Goal: Transaction & Acquisition: Download file/media

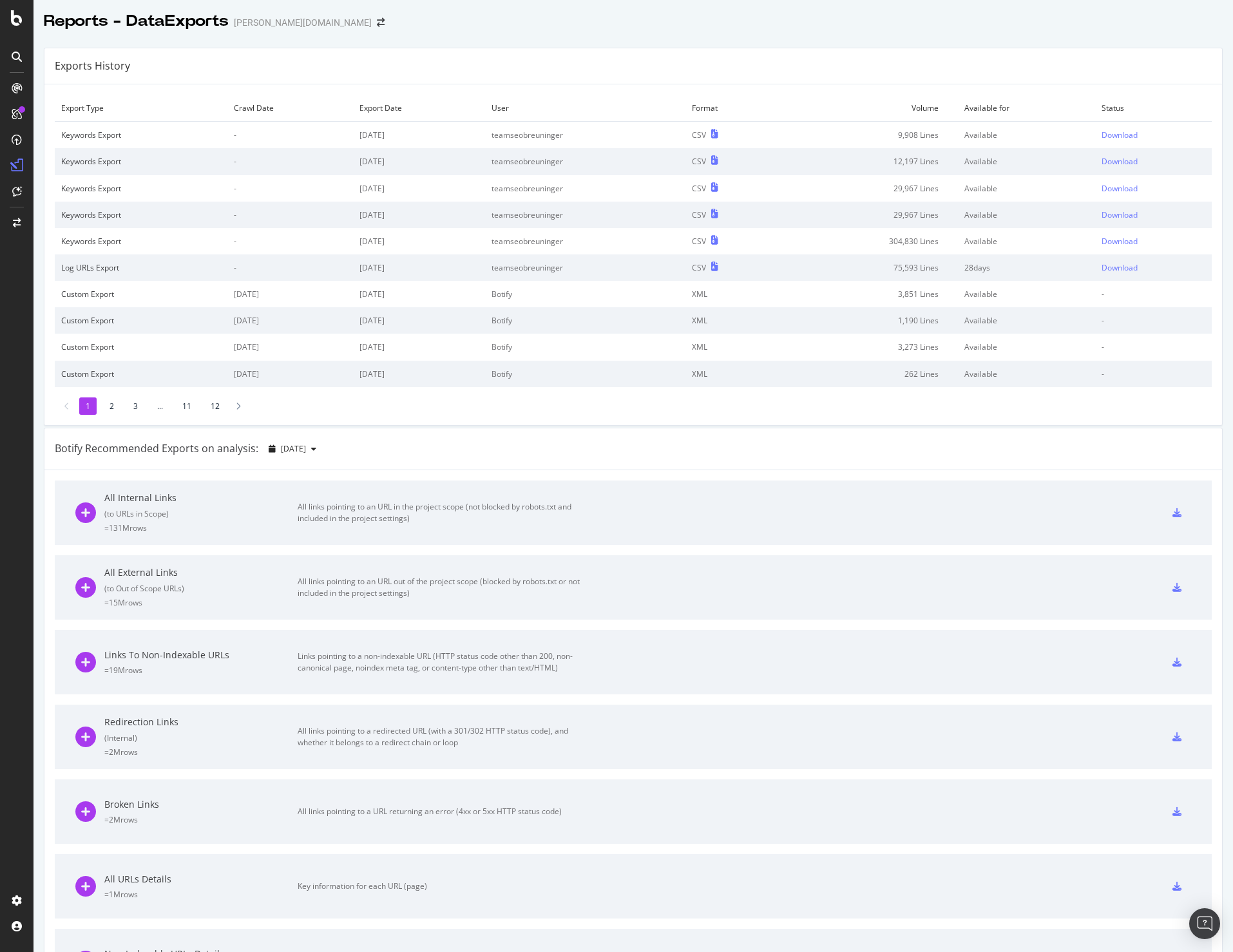
click at [838, 55] on div "Exports History" at bounding box center [633, 66] width 1177 height 36
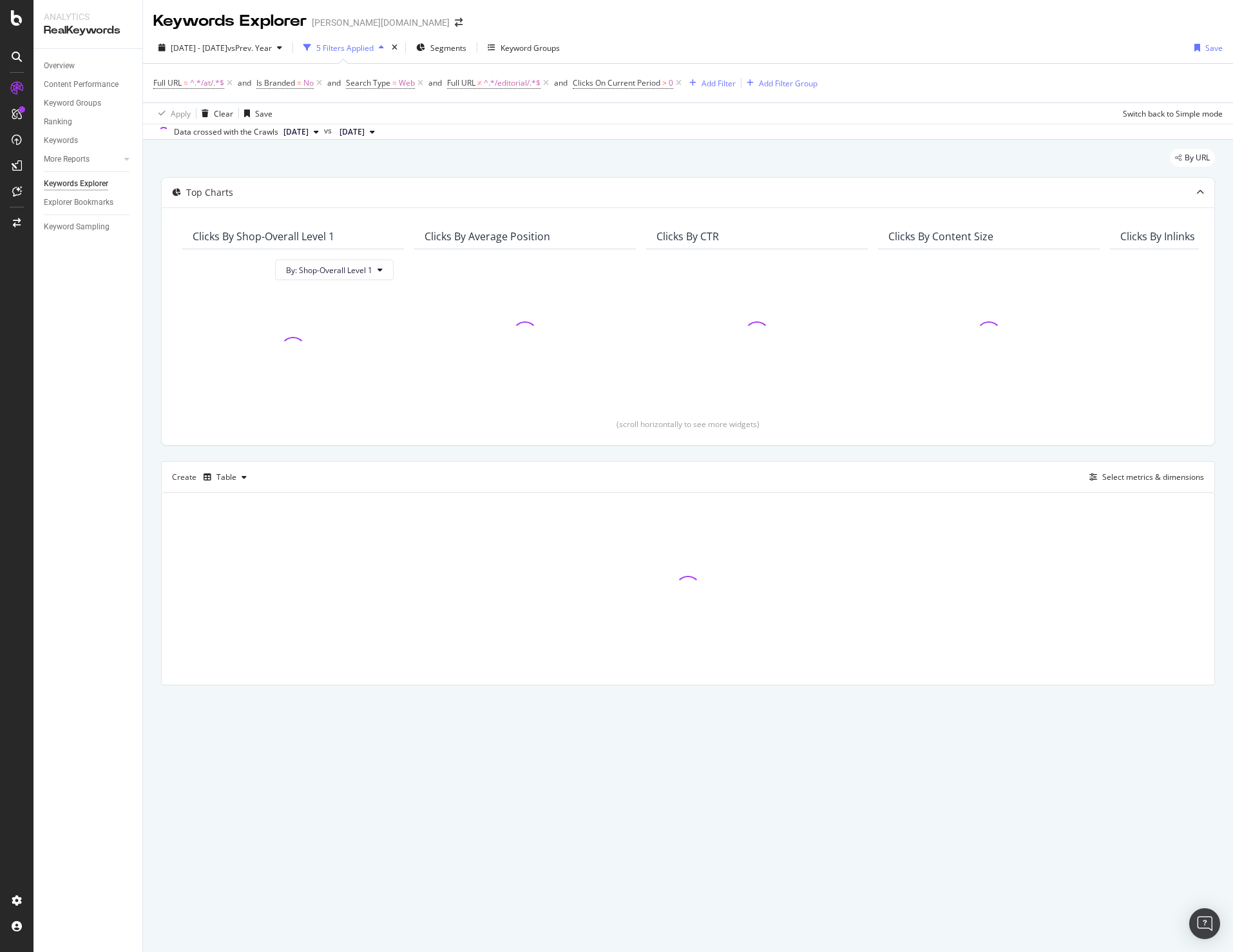
click at [387, 160] on div "By URL" at bounding box center [688, 163] width 1054 height 28
click at [549, 81] on icon at bounding box center [546, 83] width 11 height 13
click at [272, 52] on span "vs Prev. Year" at bounding box center [250, 48] width 45 height 11
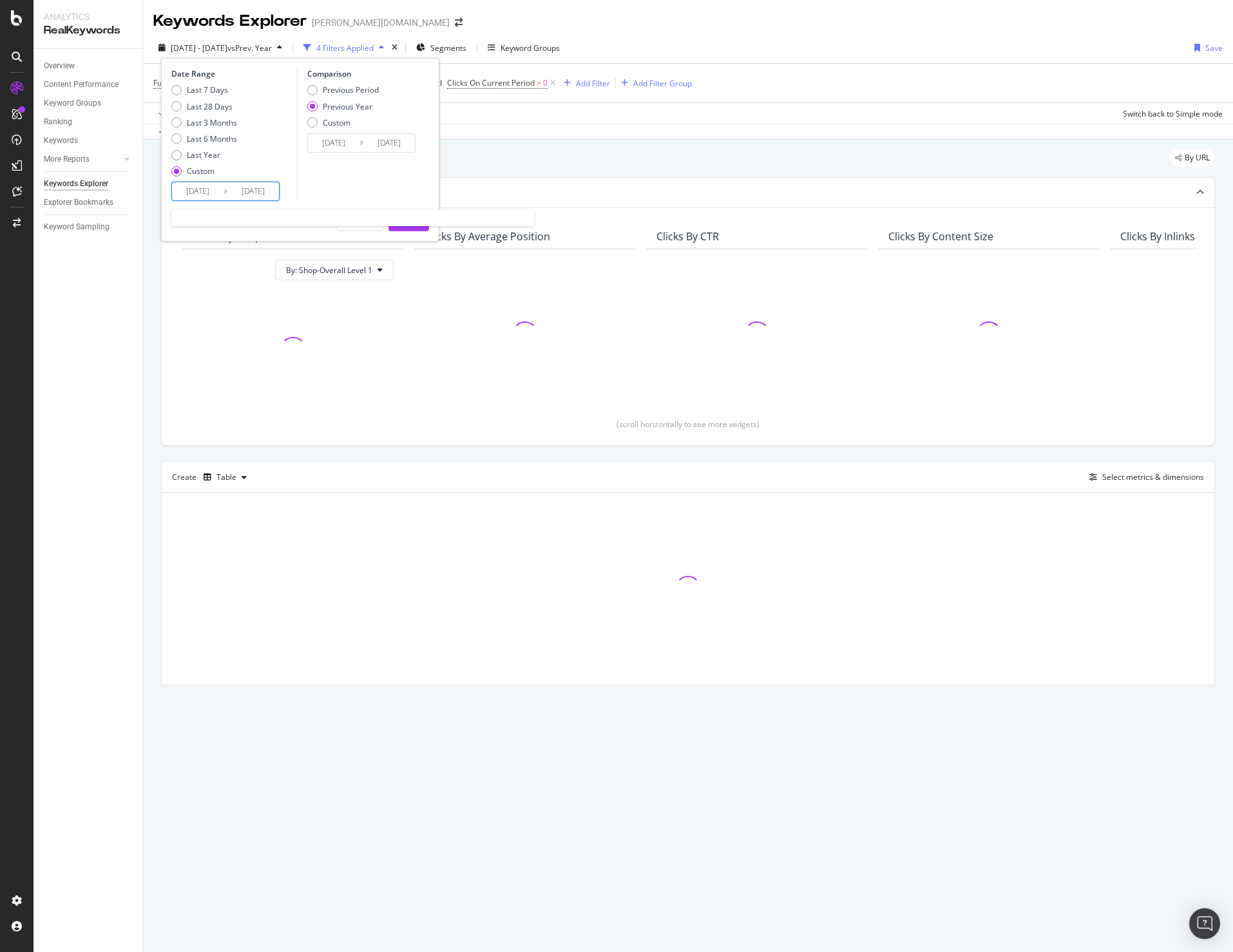
click at [196, 194] on input "2025/08/11" at bounding box center [198, 191] width 52 height 18
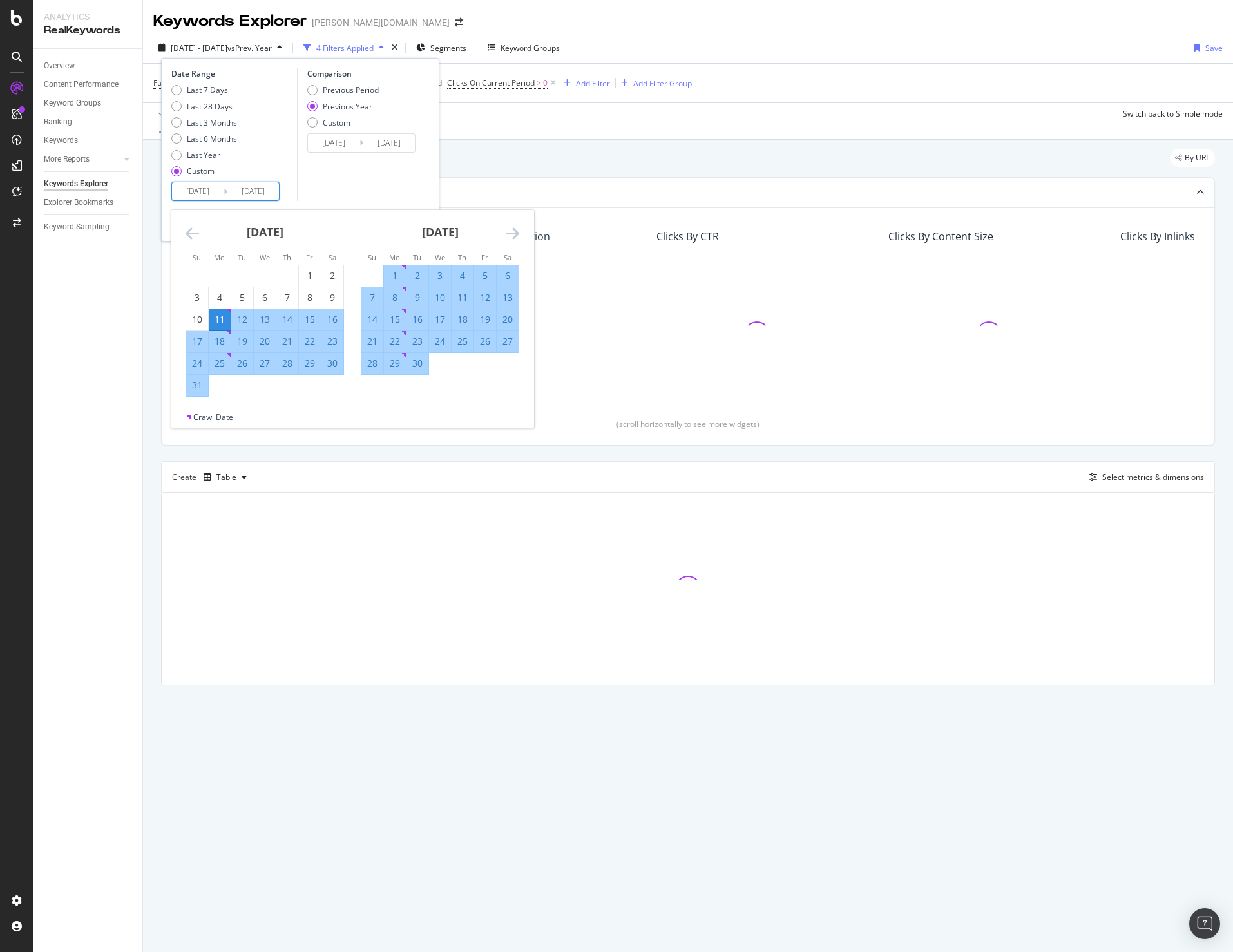
click at [186, 235] on icon "Move backward to switch to the previous month." at bounding box center [192, 234] width 14 height 16
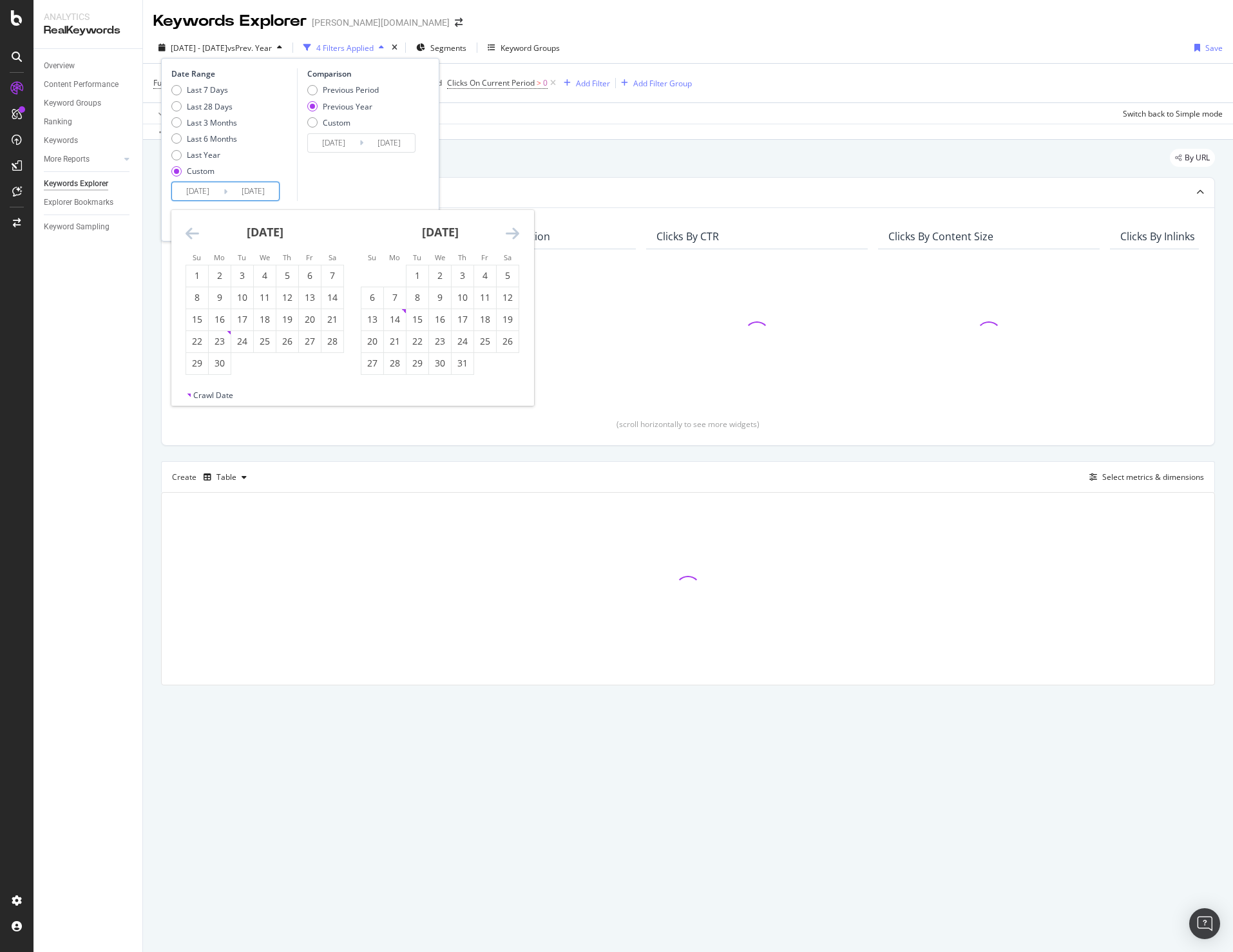
click at [186, 235] on icon "Move backward to switch to the previous month." at bounding box center [192, 234] width 14 height 16
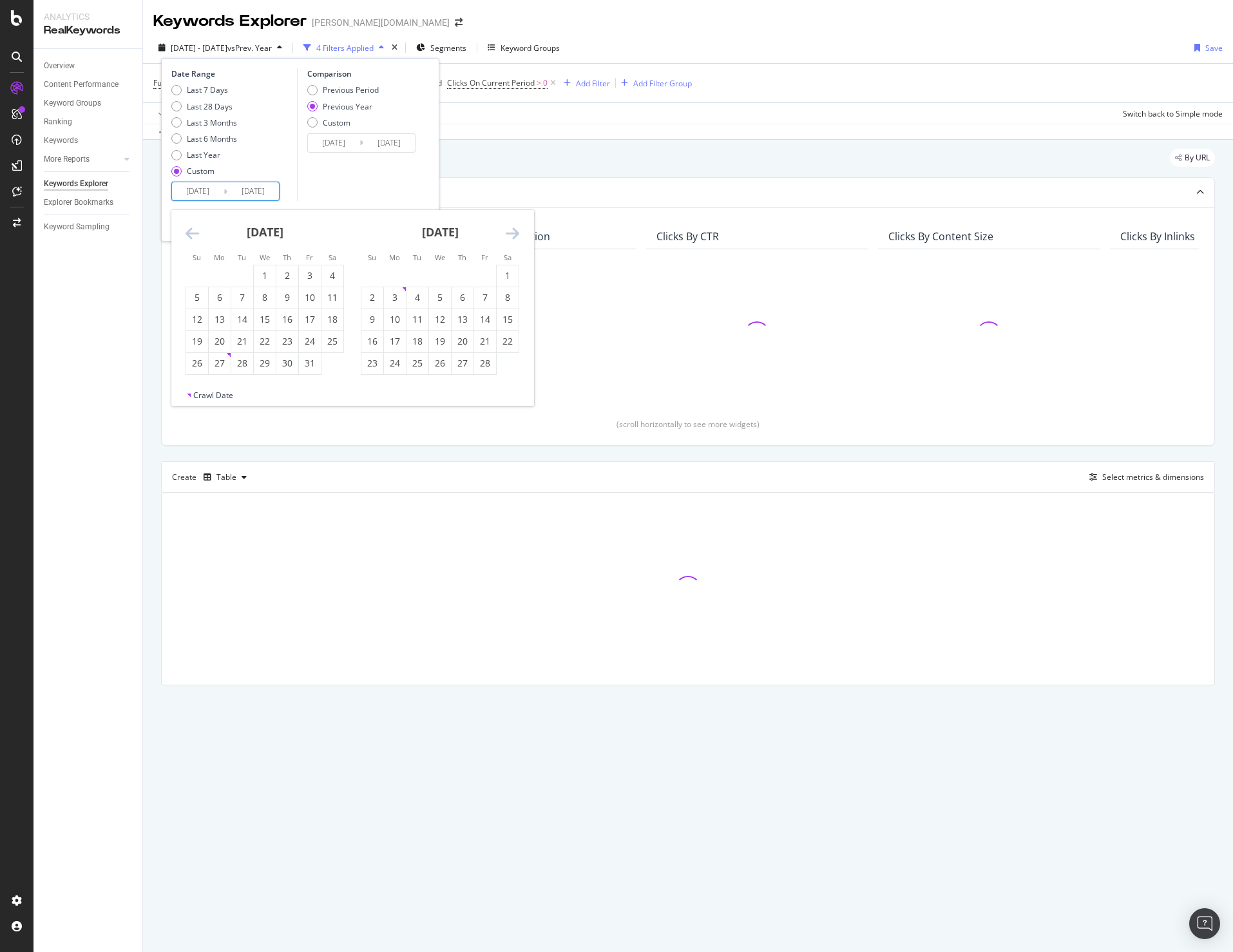
click at [186, 235] on icon "Move backward to switch to the previous month." at bounding box center [192, 234] width 14 height 16
click at [197, 238] on icon "Move backward to switch to the previous month." at bounding box center [192, 234] width 14 height 16
click at [203, 278] on div "1" at bounding box center [197, 276] width 22 height 13
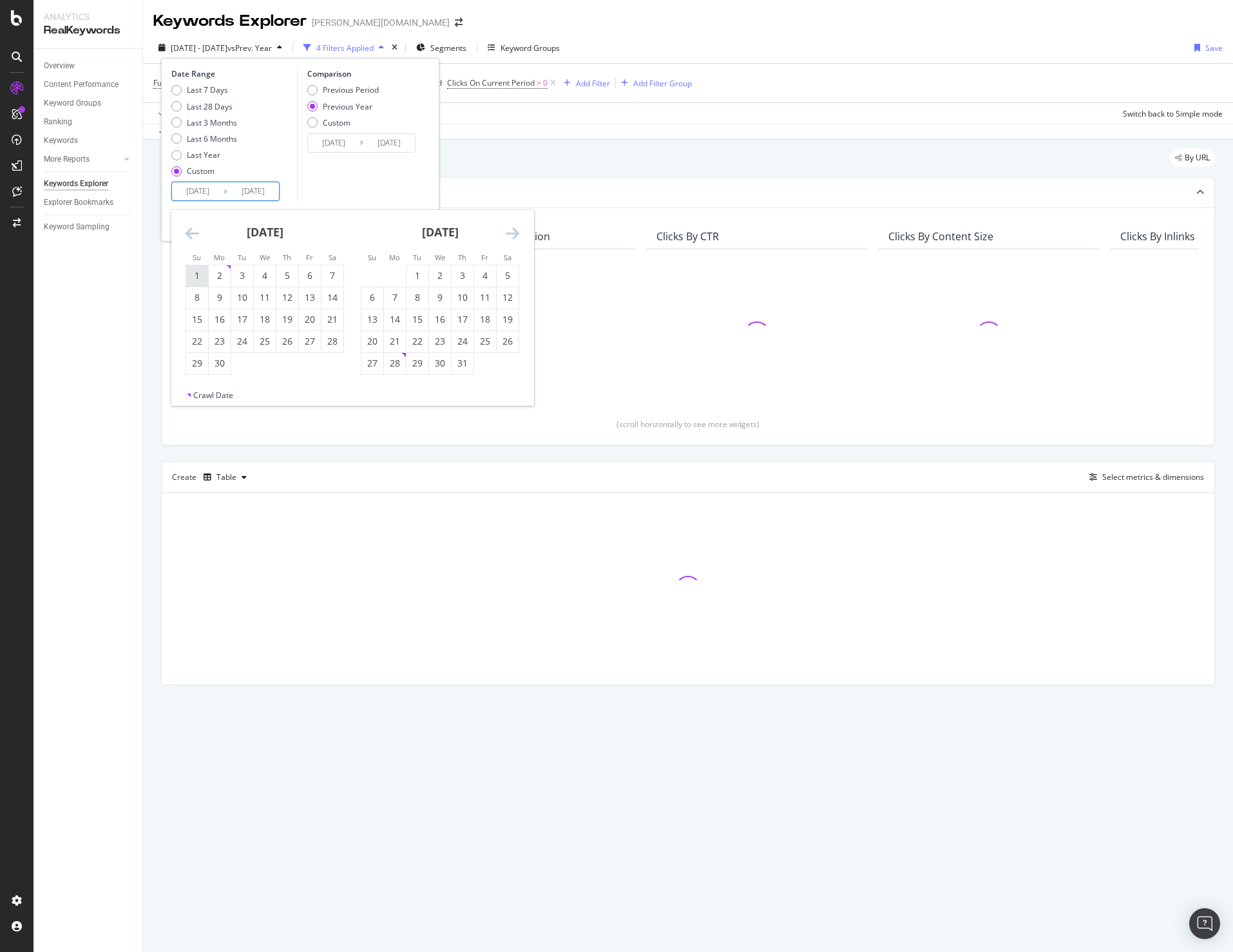
type input "2024/09/01"
type input "2023/09/03"
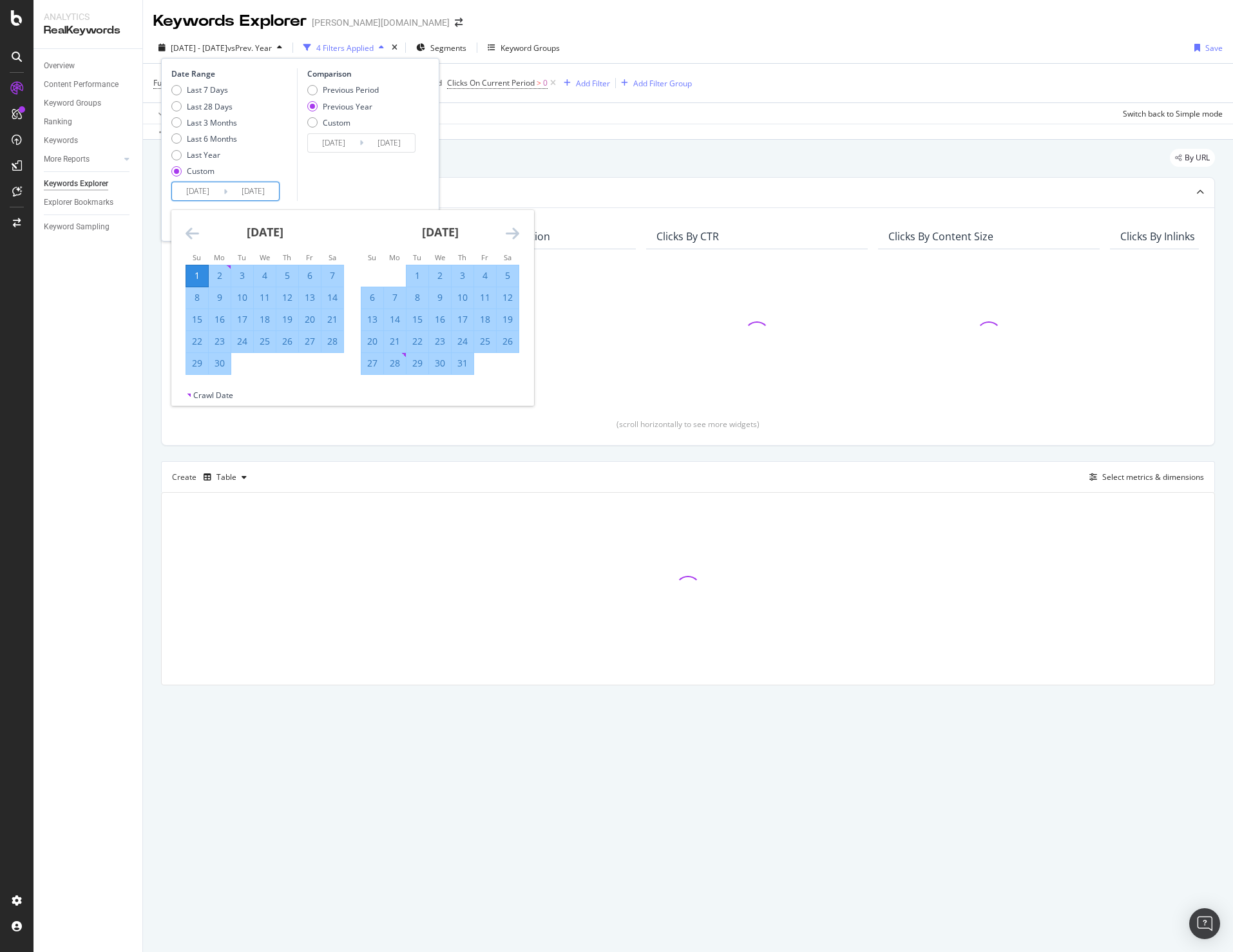
click at [503, 226] on div "October 2024" at bounding box center [440, 237] width 158 height 54
click at [516, 230] on icon "Move forward to switch to the next month." at bounding box center [512, 234] width 14 height 16
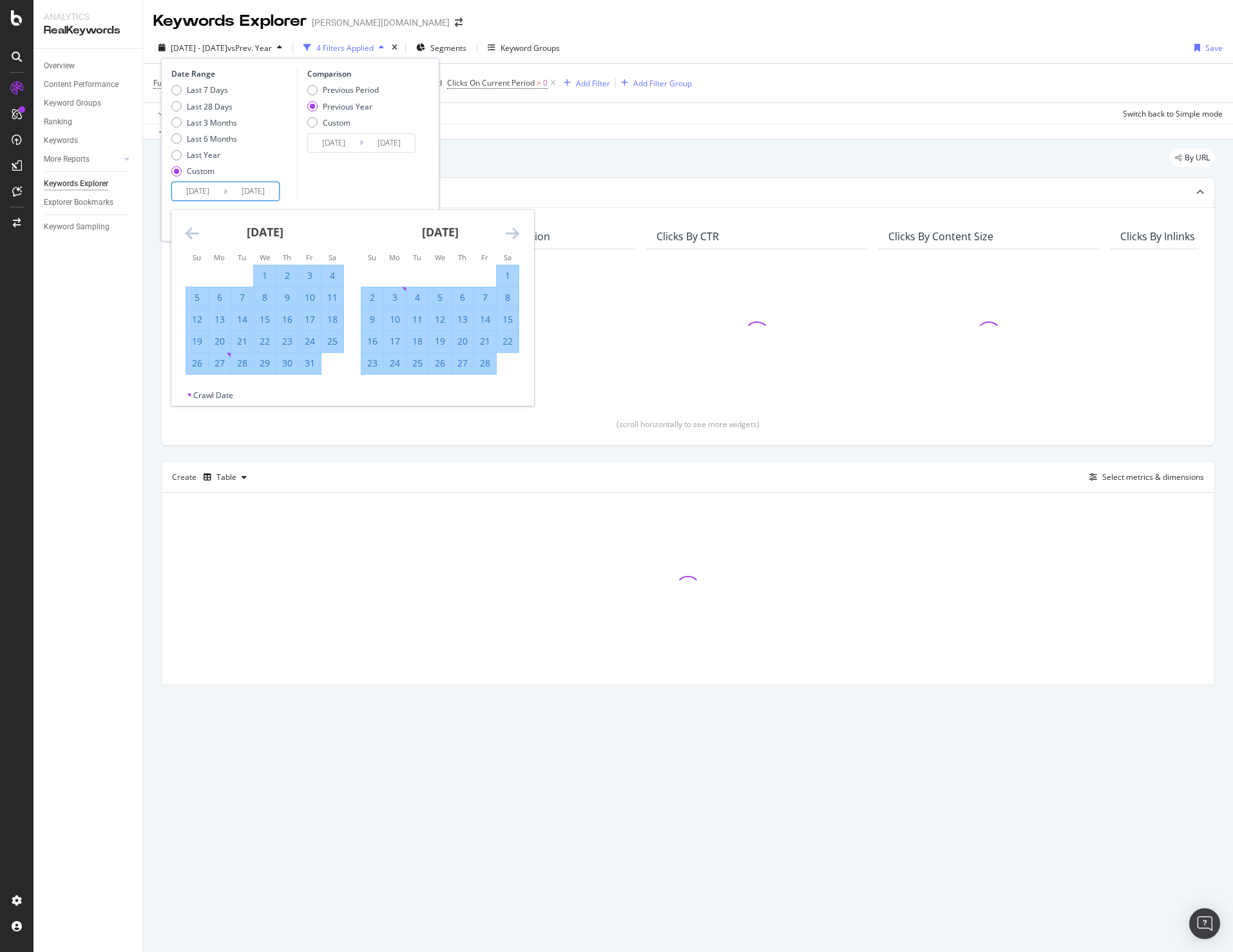
click at [503, 272] on div "1" at bounding box center [507, 276] width 22 height 13
type input "2025/02/01"
type input "2024/02/03"
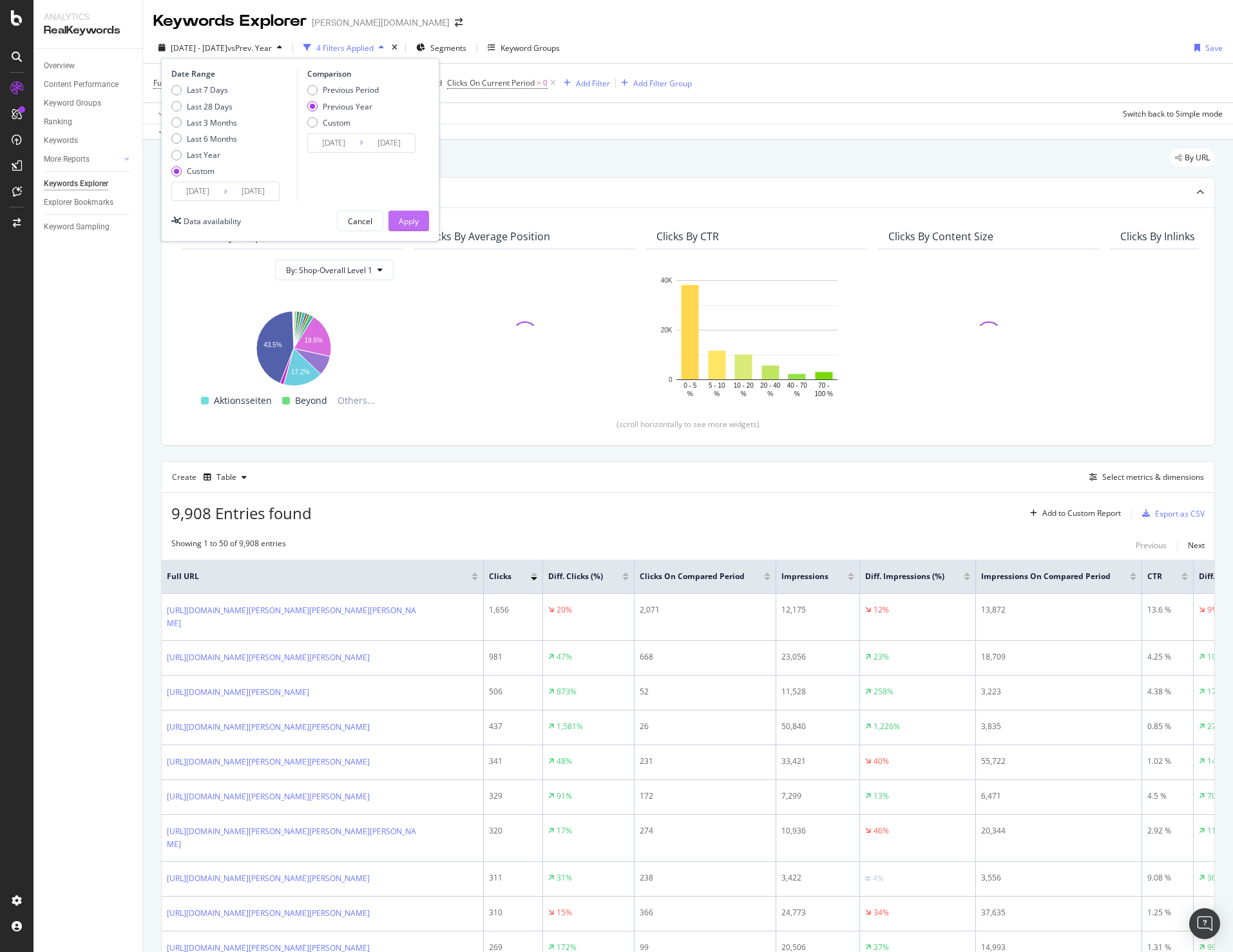
click at [404, 218] on div "Apply" at bounding box center [409, 221] width 20 height 11
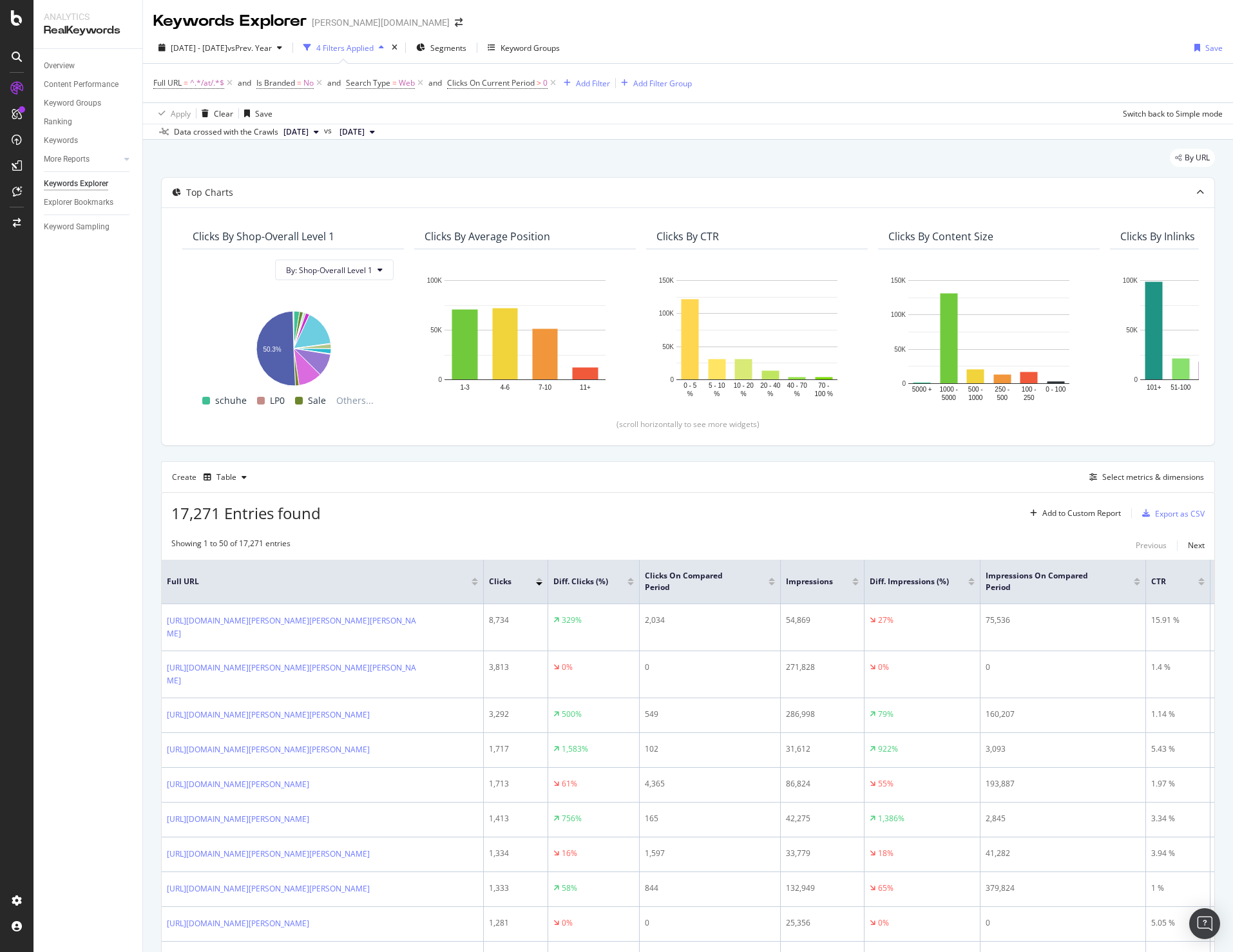
click at [1155, 513] on div "Export as CSV" at bounding box center [1180, 514] width 50 height 11
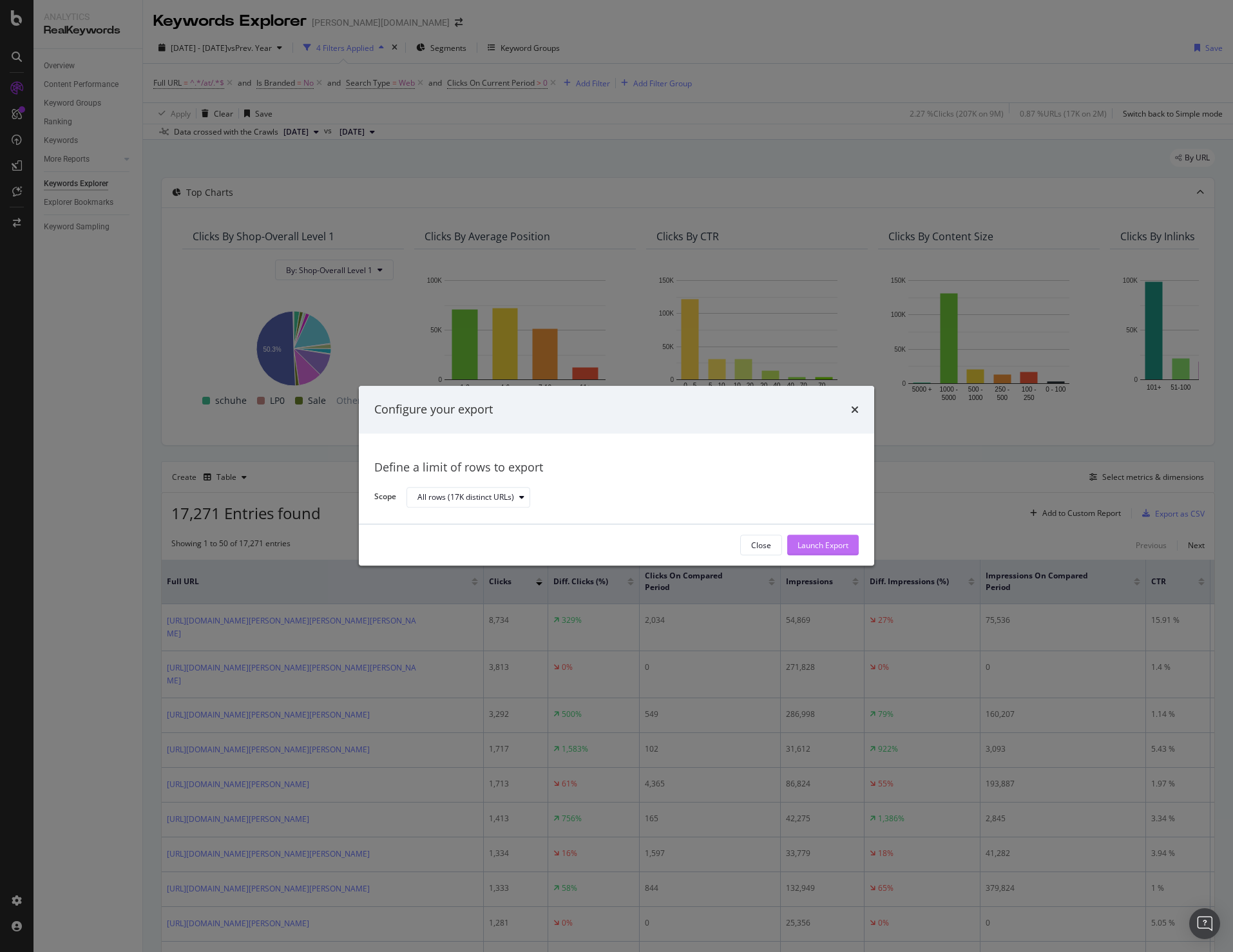
click at [831, 547] on div "Launch Export" at bounding box center [823, 545] width 51 height 11
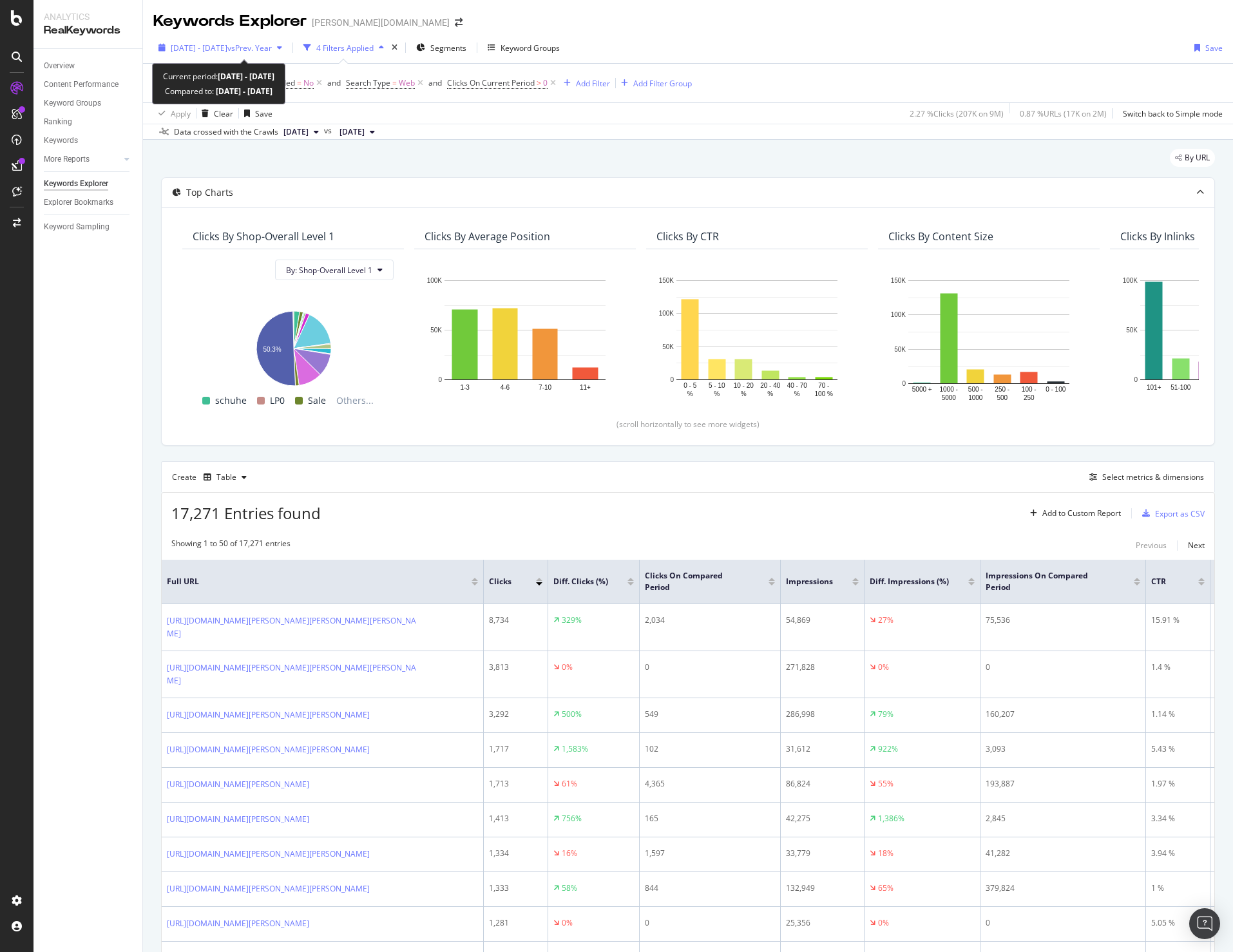
click at [228, 49] on span "2024 Sep. 1st - 2025 Feb. 1st" at bounding box center [199, 48] width 56 height 11
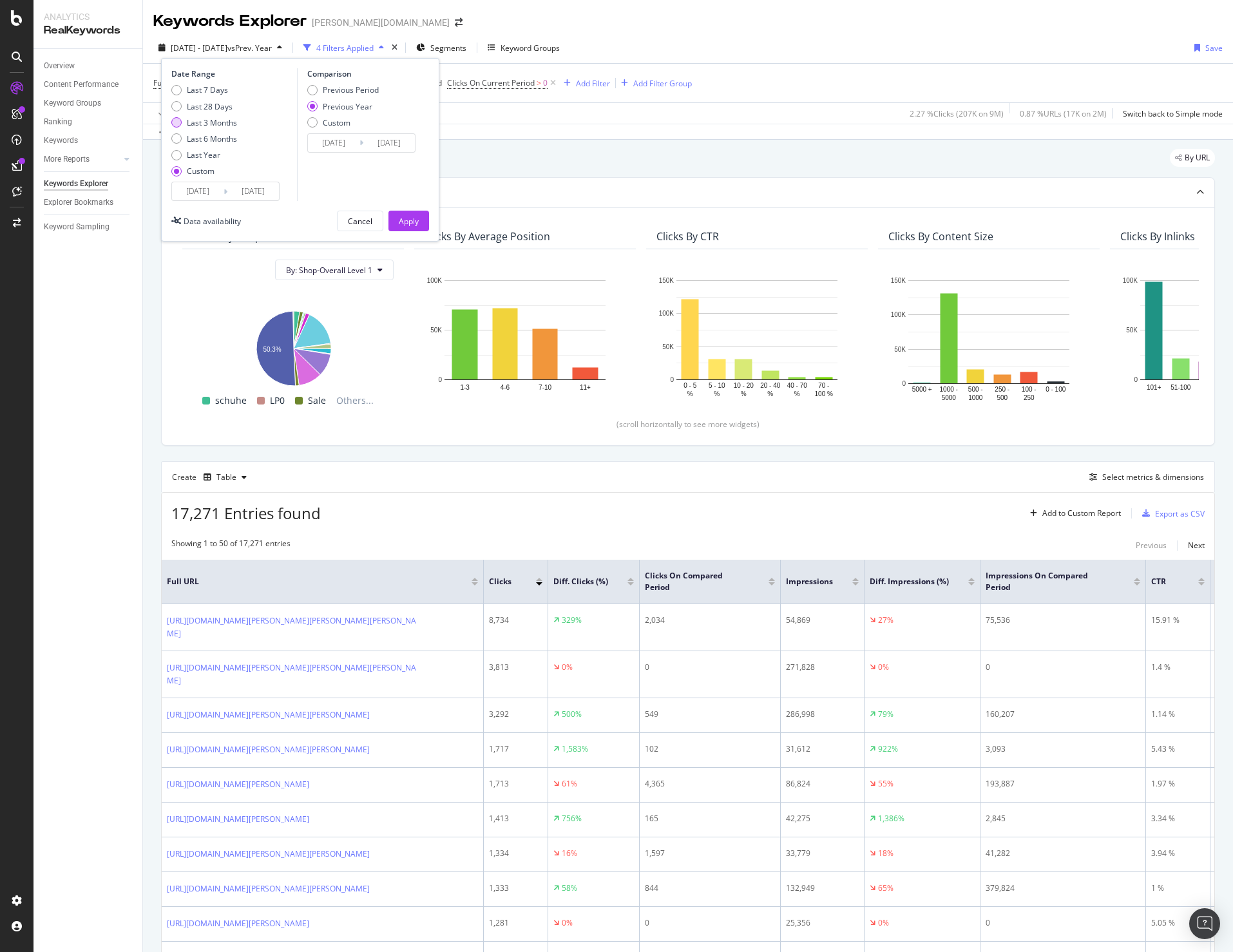
click at [192, 122] on div "Last 3 Months" at bounding box center [212, 123] width 51 height 11
type input "2025/07/13"
type input "2025/10/12"
type input "2024/07/14"
type input "2024/10/13"
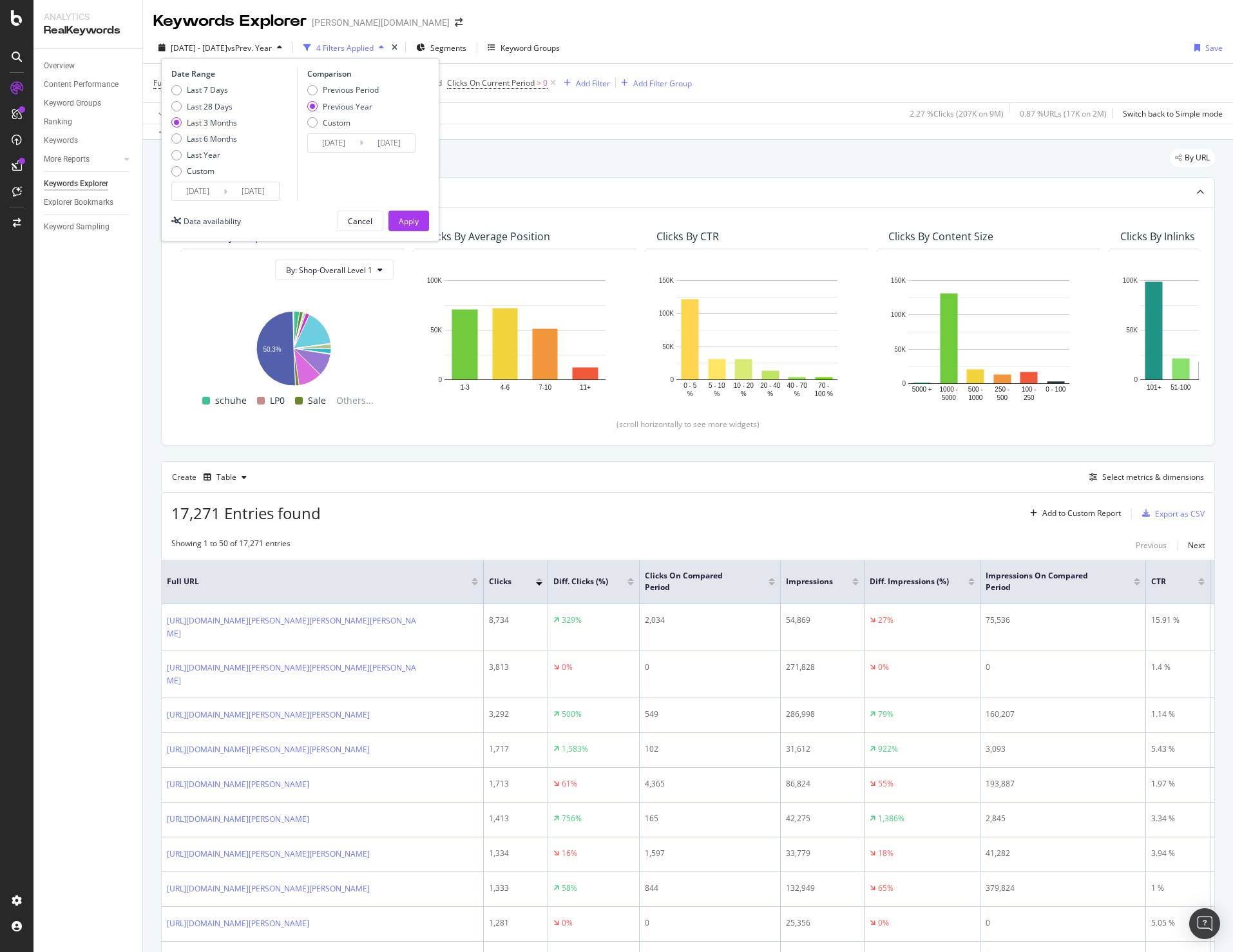
click at [212, 193] on input "2025/07/13" at bounding box center [198, 191] width 52 height 18
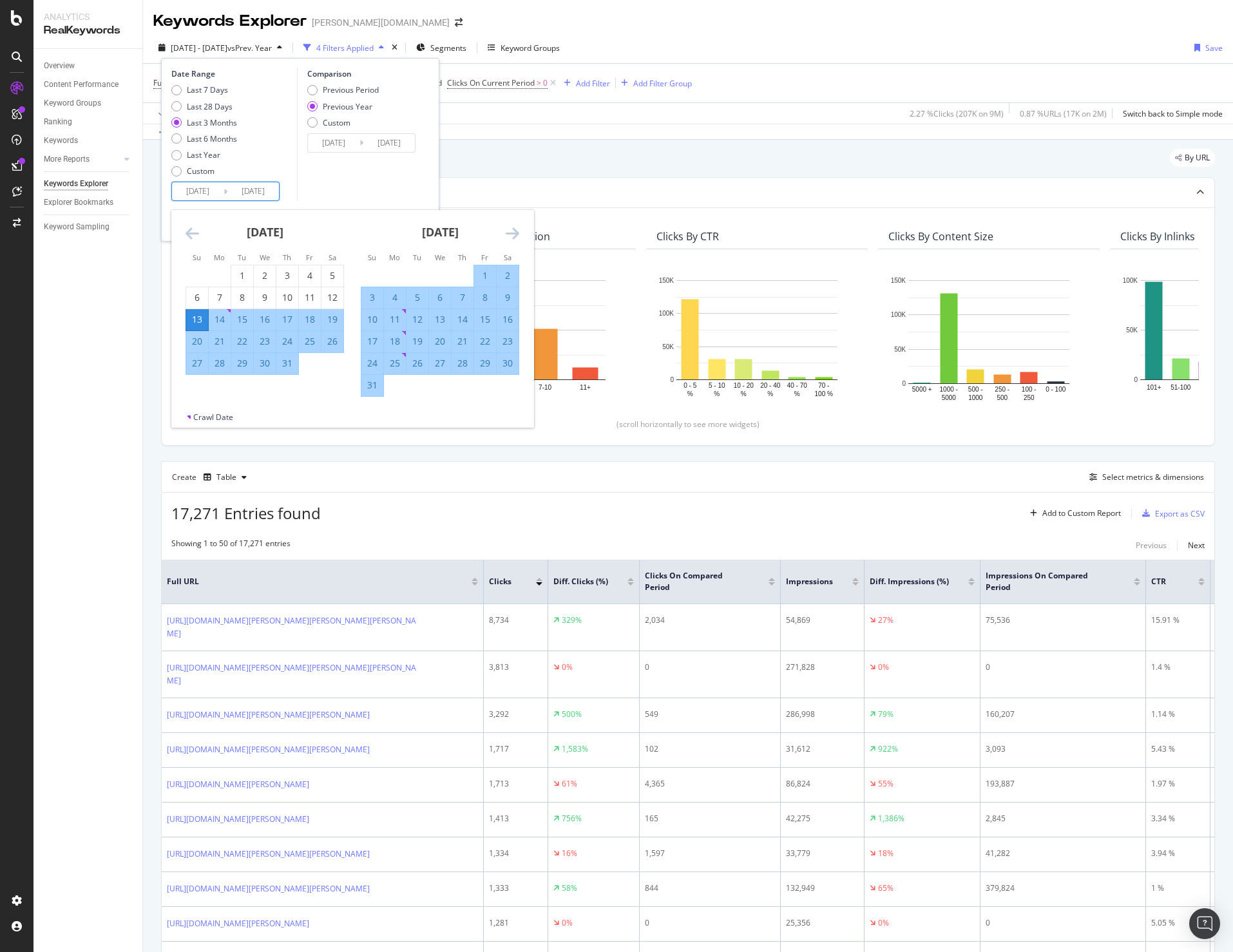
click at [486, 321] on div "15" at bounding box center [484, 320] width 22 height 13
type input "2025/08/15"
type input "2024/08/16"
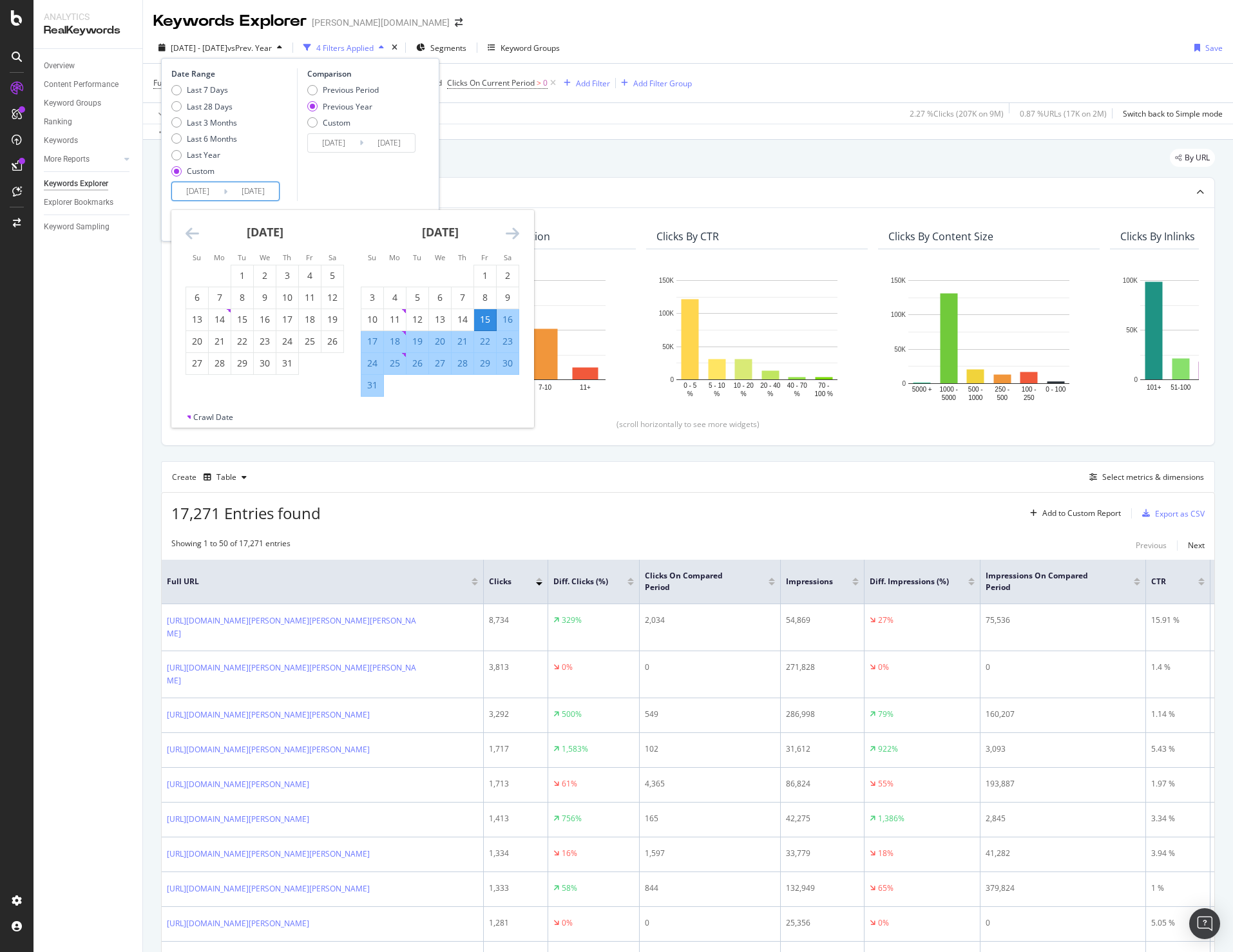
click at [519, 236] on div "August 2025 1 2 3 4 5 6 7 8 9 10 11 12 13 14 15 16 17 18 19 20 21 22 23 24 25 2…" at bounding box center [440, 303] width 175 height 187
click at [516, 233] on icon "Move forward to switch to the next month." at bounding box center [512, 234] width 14 height 16
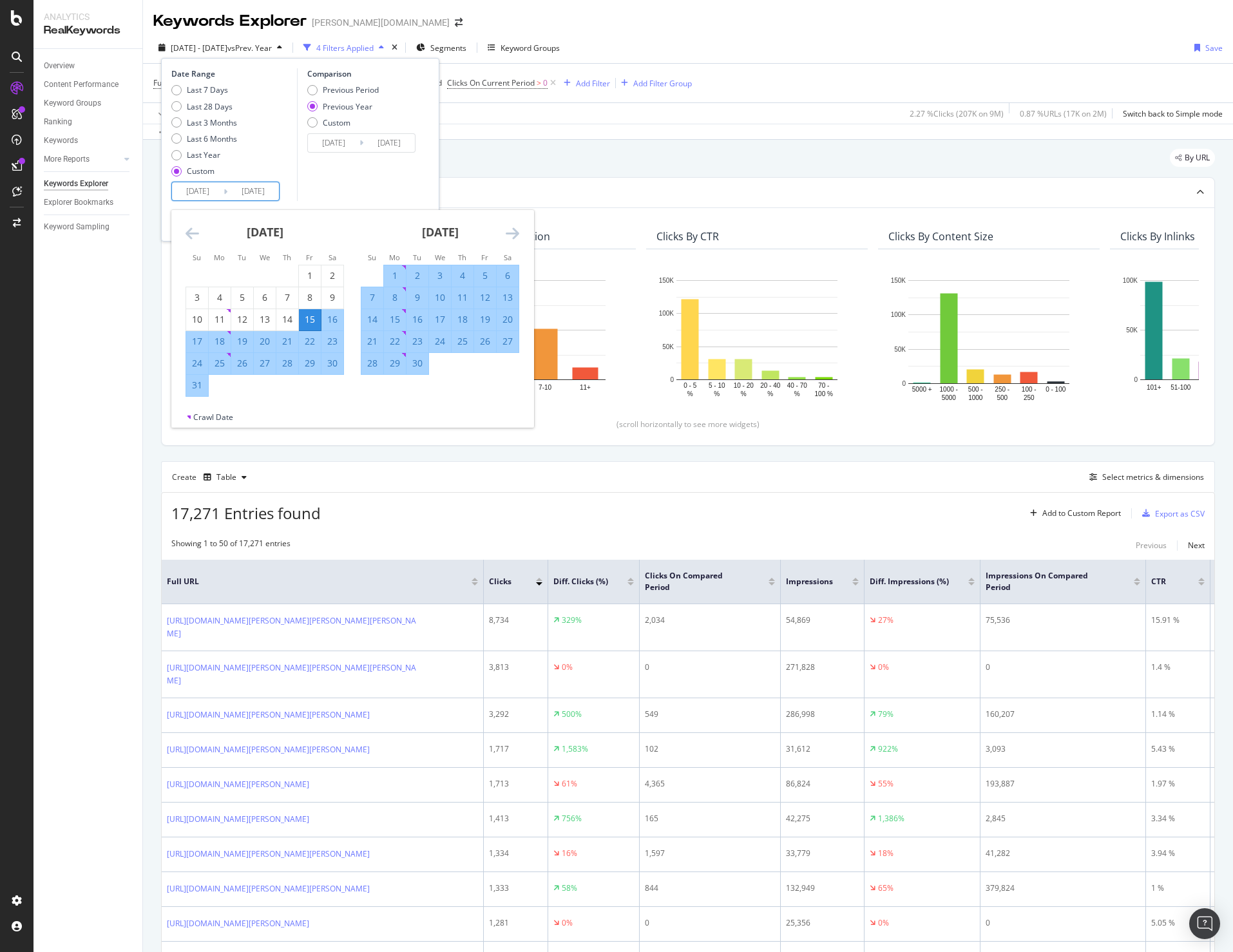
click at [514, 232] on icon "Move forward to switch to the next month." at bounding box center [512, 234] width 14 height 16
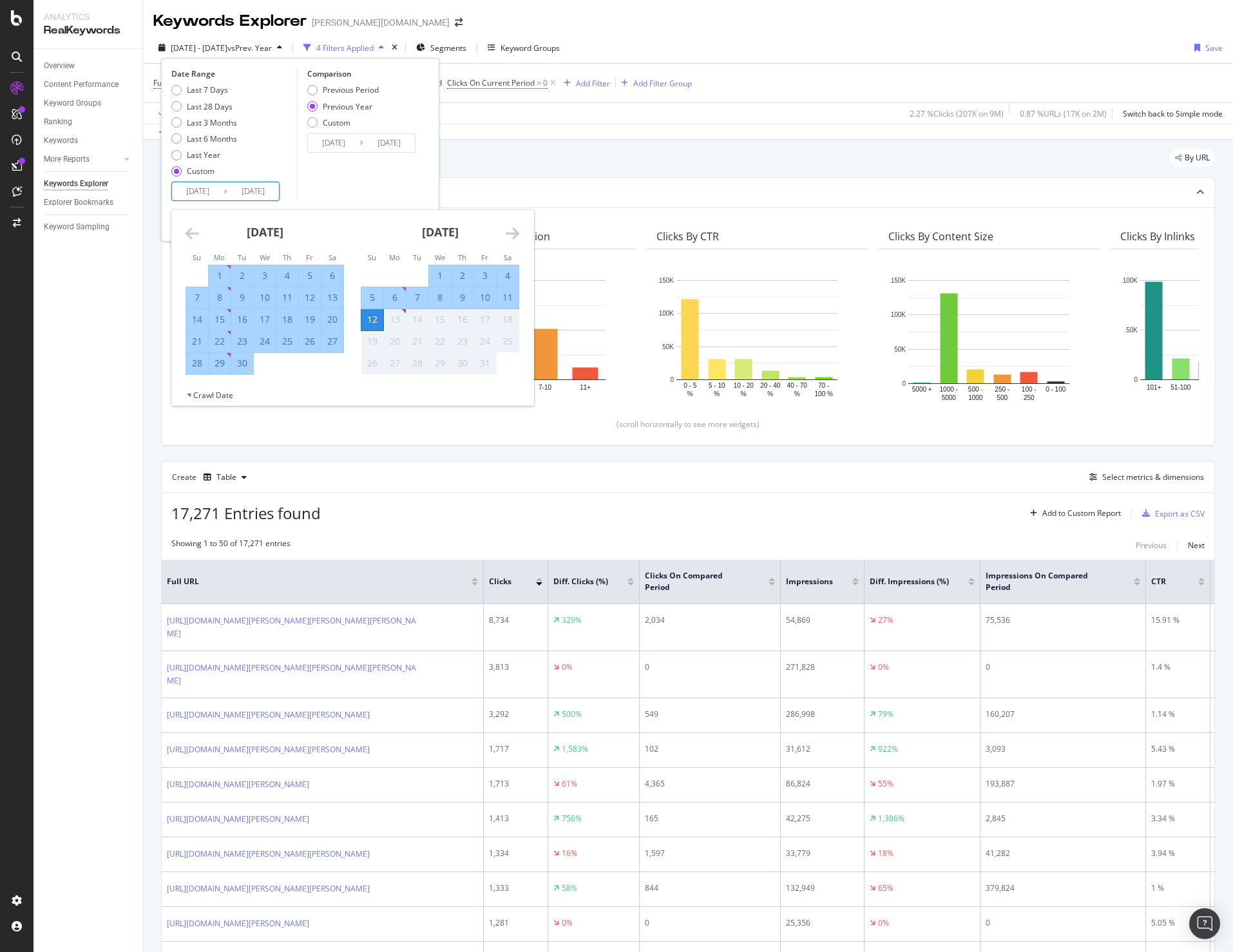
click at [187, 234] on icon "Move backward to switch to the previous month." at bounding box center [192, 234] width 14 height 16
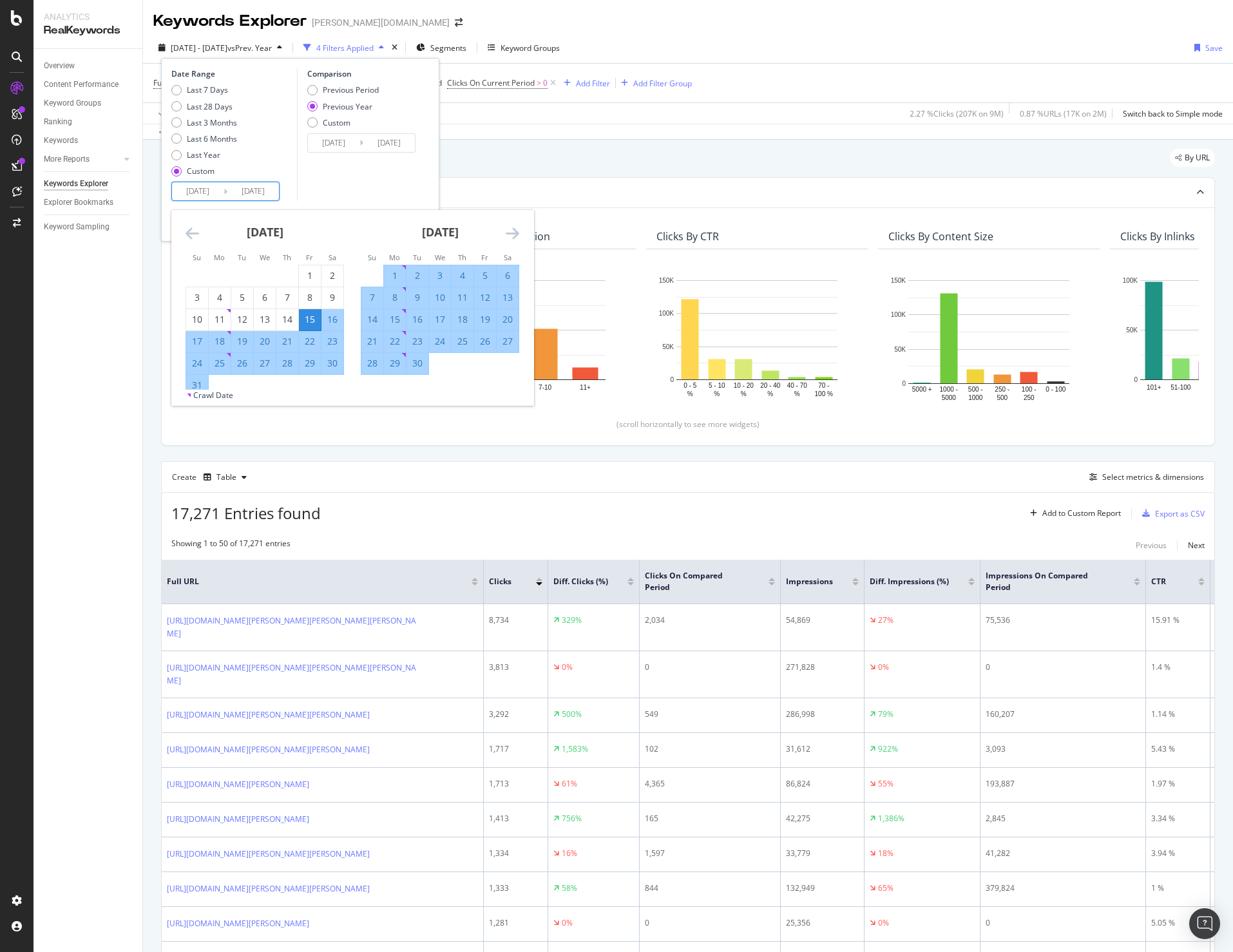
click at [187, 234] on icon "Move backward to switch to the previous month." at bounding box center [192, 234] width 14 height 16
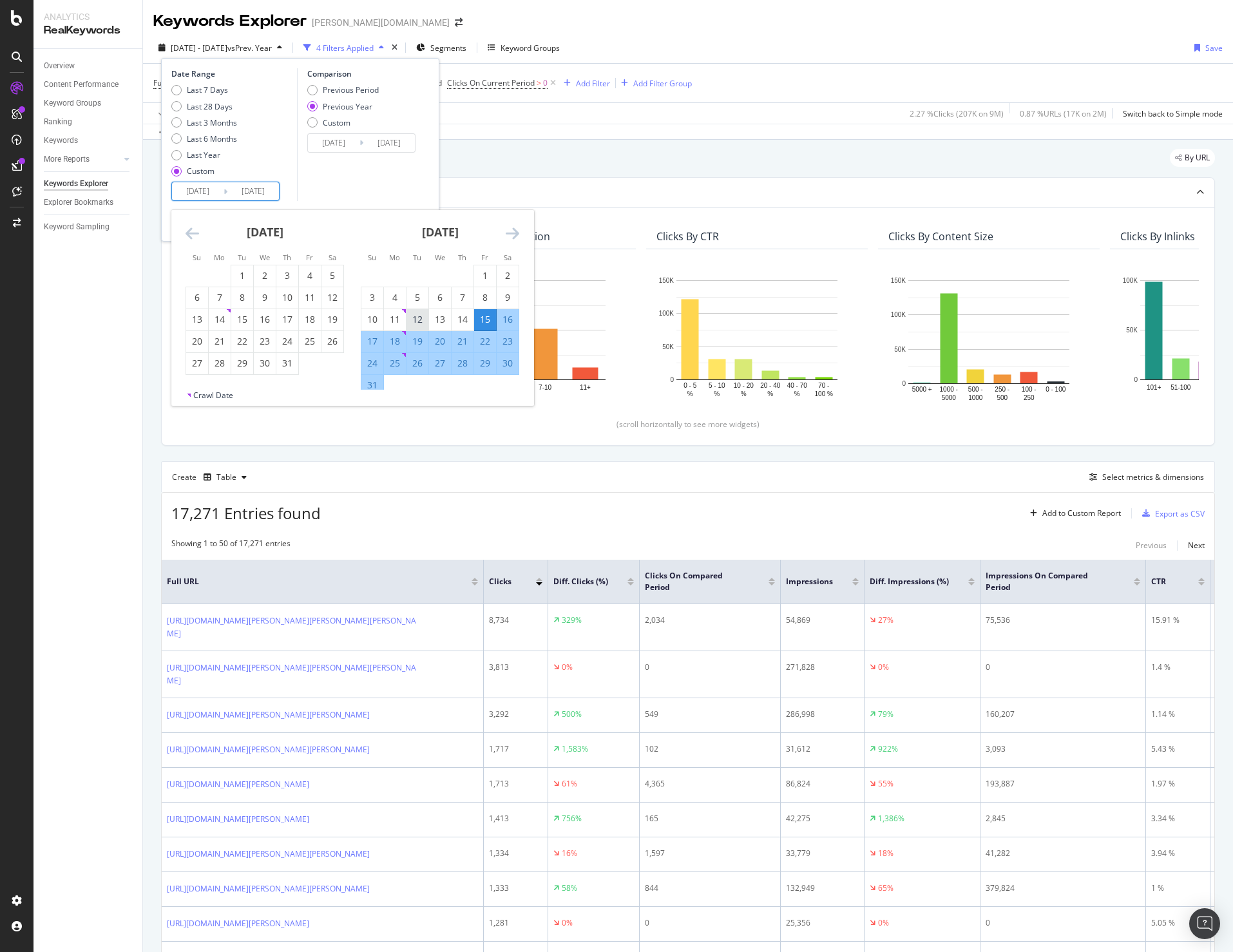
click at [419, 318] on div "12" at bounding box center [417, 320] width 22 height 13
type input "2025/08/12"
type input "2024/08/13"
click at [362, 176] on div "Comparison Previous Period Previous Year Custom 2024/08/13 Navigate forward to …" at bounding box center [358, 135] width 123 height 133
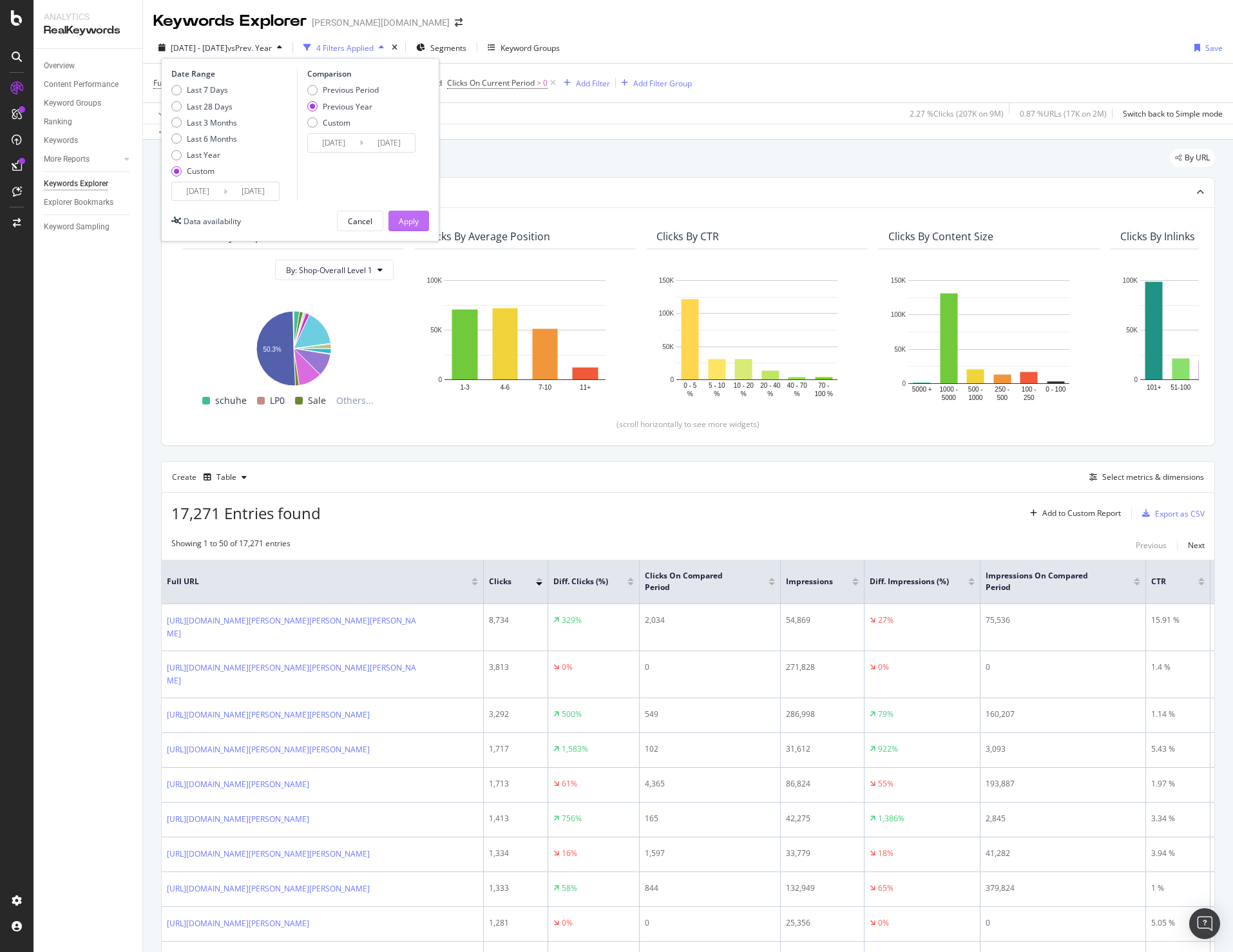
click at [402, 215] on div "Apply" at bounding box center [409, 220] width 20 height 19
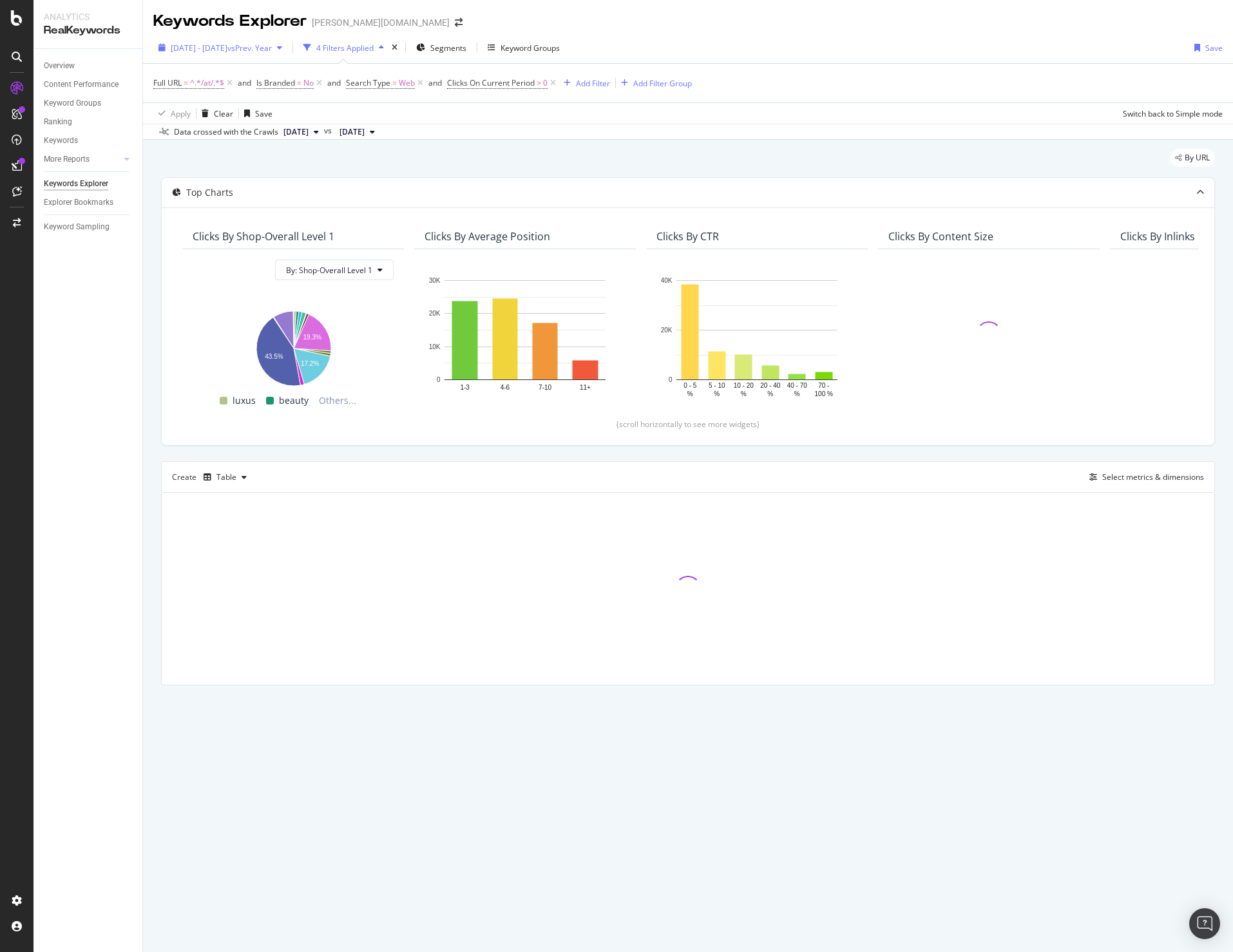
click at [228, 47] on span "2025 Aug. 12th - Oct. 12th" at bounding box center [199, 48] width 56 height 11
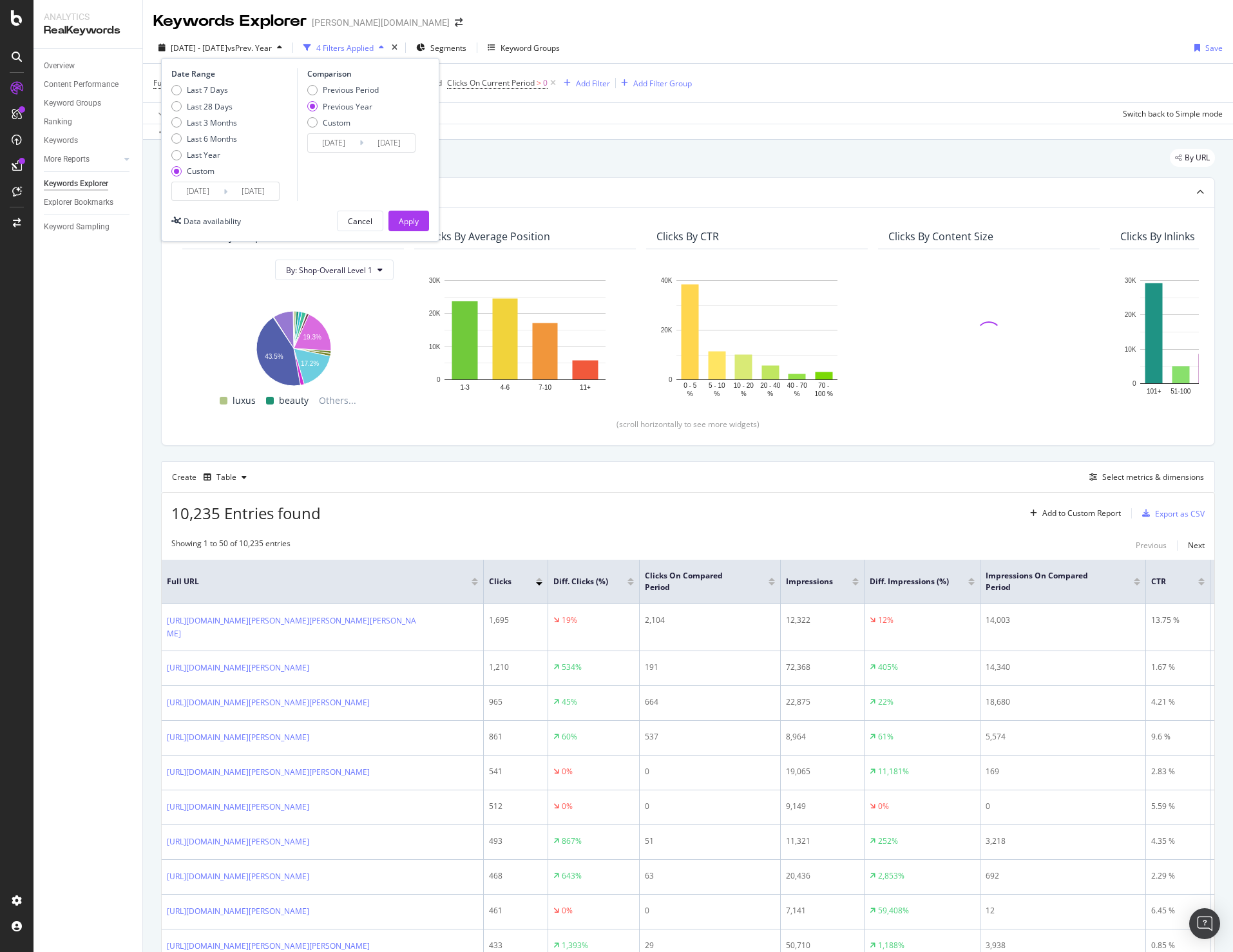
click at [485, 149] on div "By URL" at bounding box center [688, 163] width 1054 height 28
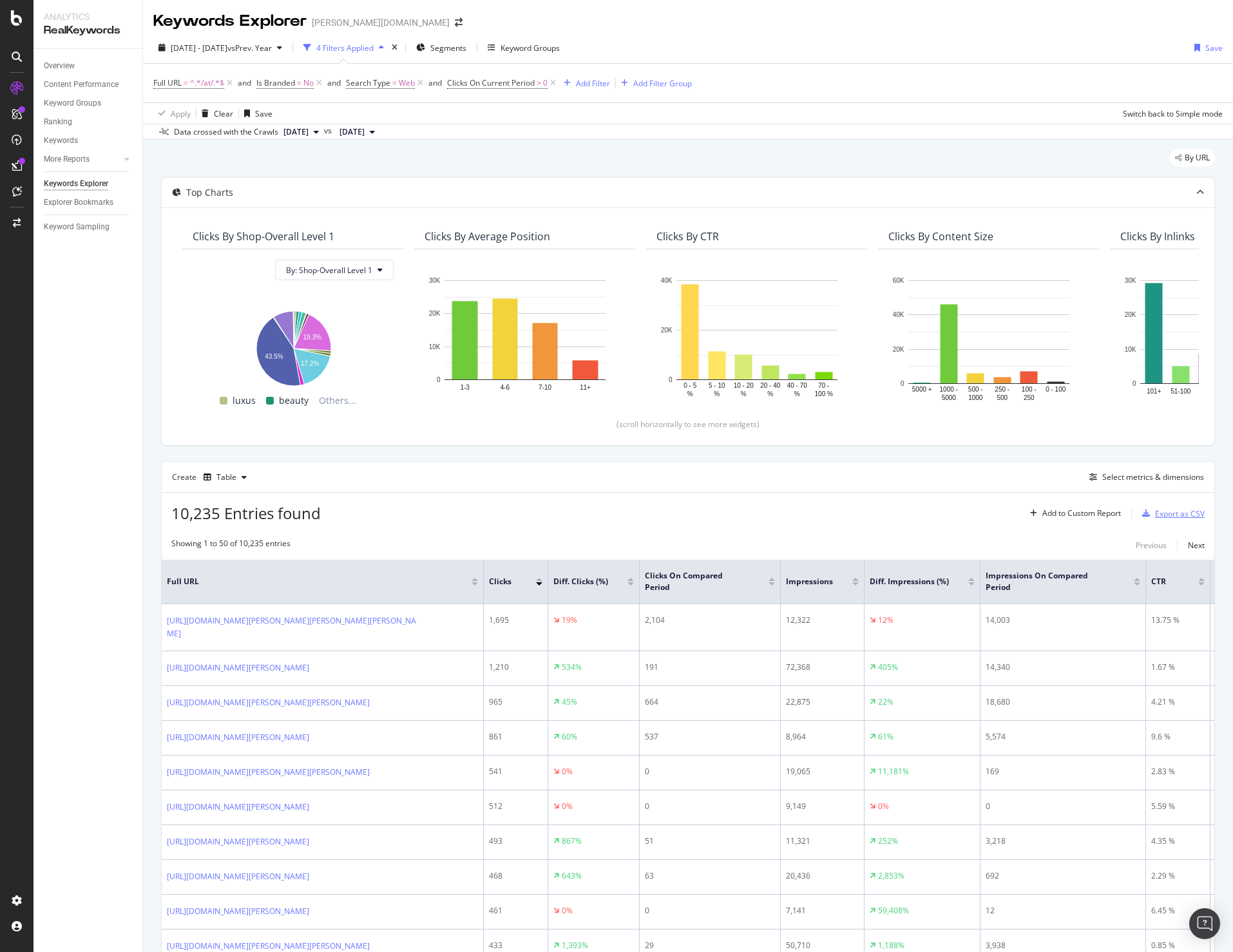
click at [1158, 510] on div "Export as CSV" at bounding box center [1180, 514] width 50 height 11
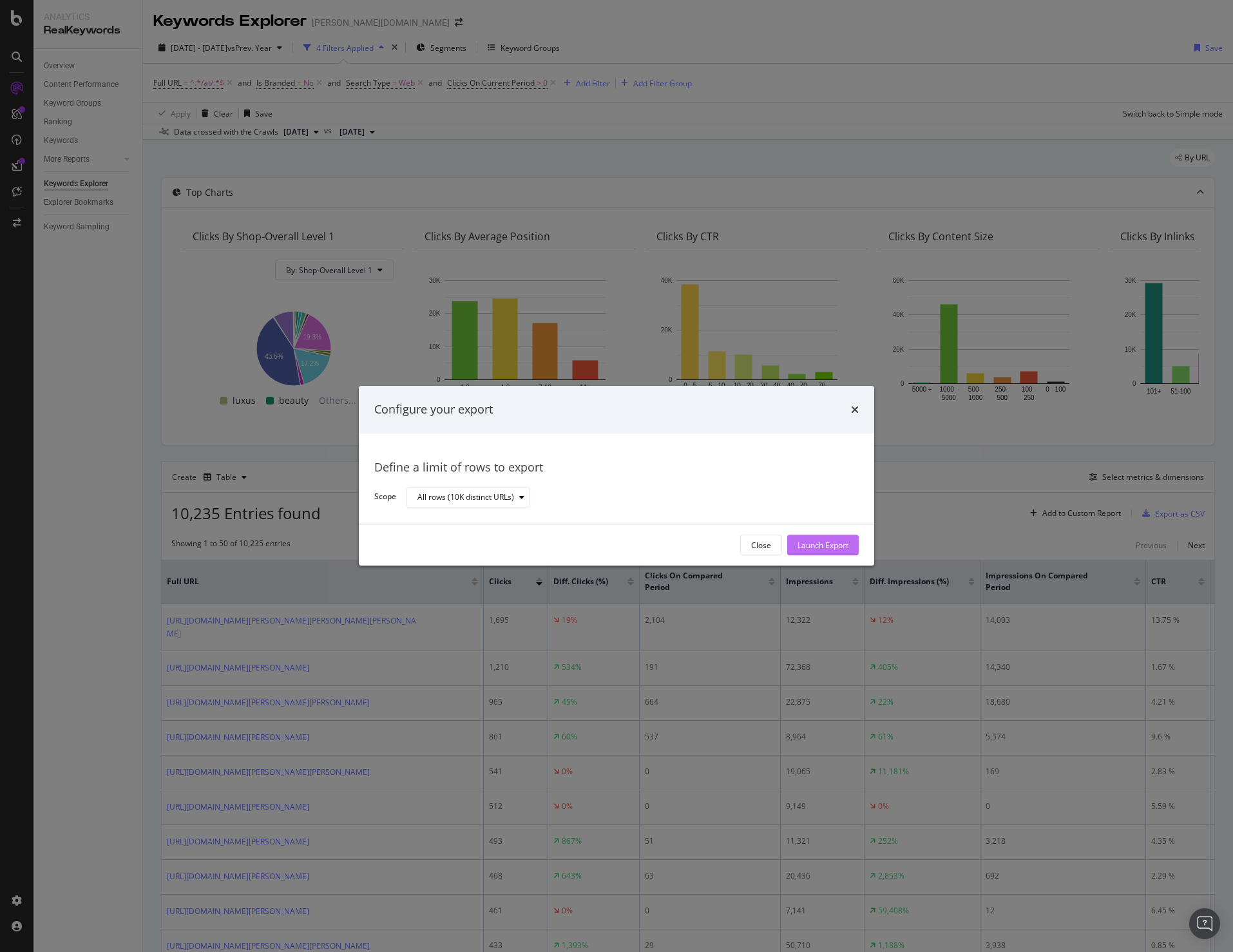
click at [833, 554] on div "Launch Export" at bounding box center [823, 545] width 51 height 19
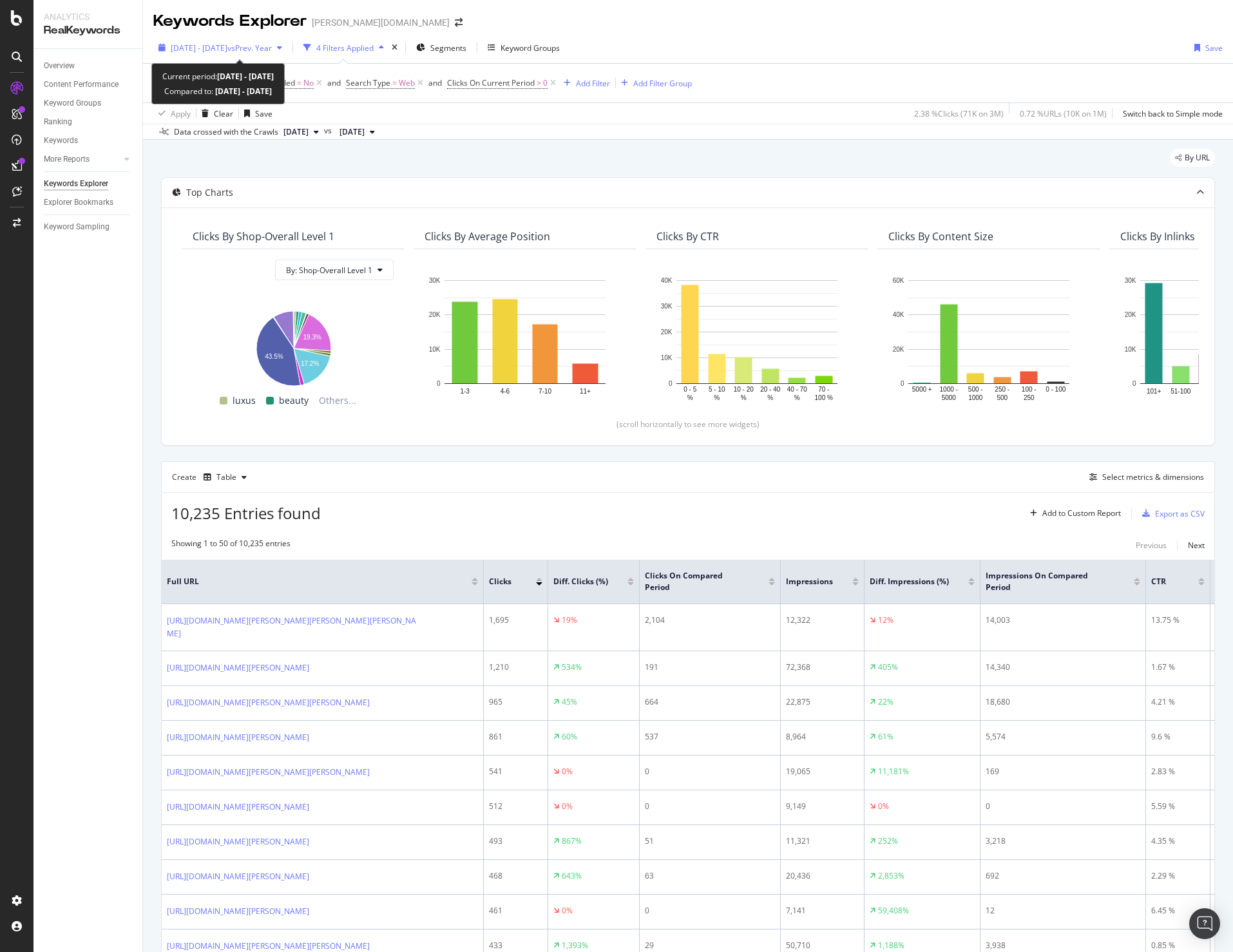
click at [196, 52] on span "2025 Aug. 12th - Oct. 12th" at bounding box center [199, 48] width 56 height 11
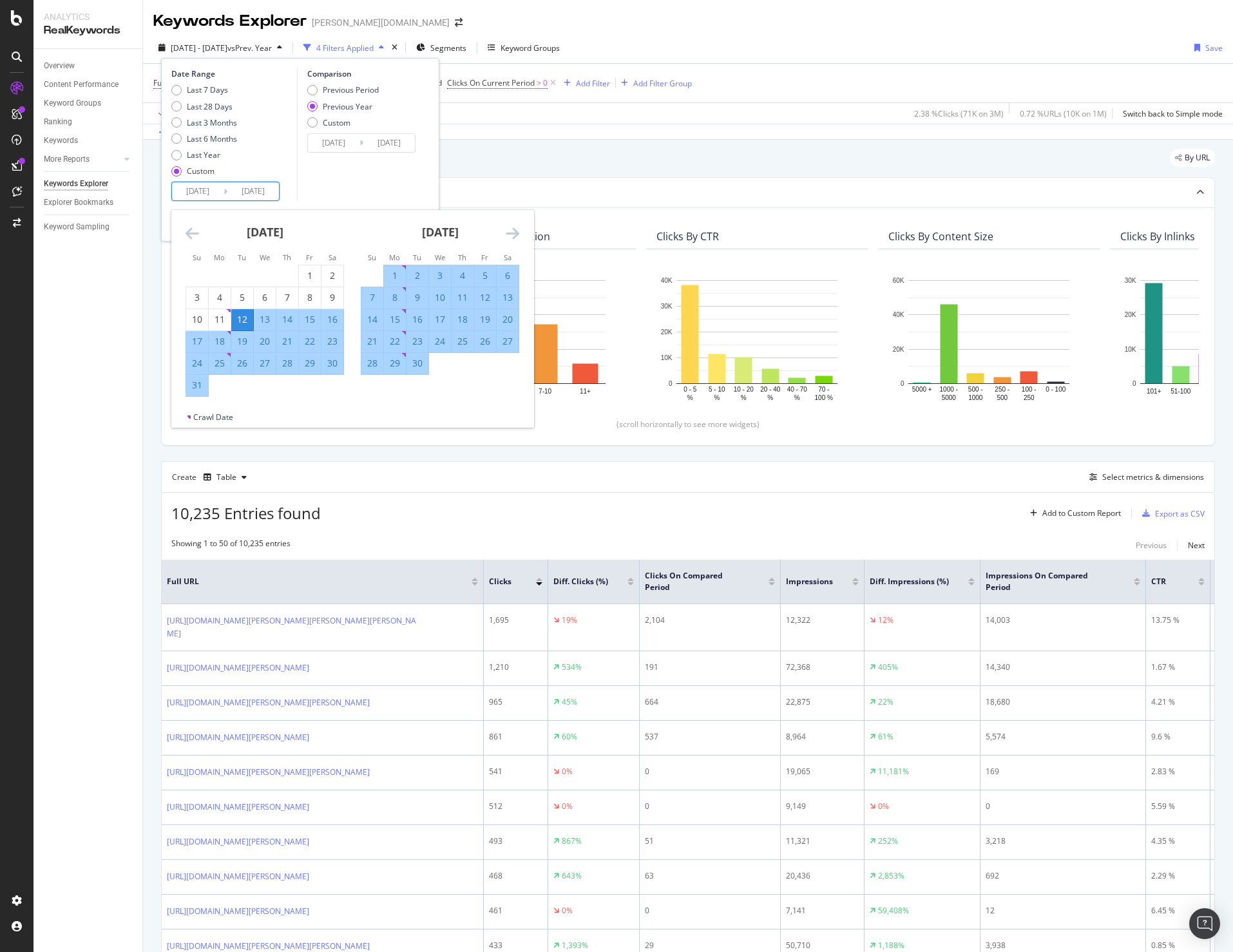
click at [193, 190] on input "2025/08/12" at bounding box center [198, 191] width 52 height 18
type input "2025/08/12"
type input "2023/08/14"
type input "2024/08/12"
click at [251, 193] on input "2025/10/12" at bounding box center [253, 191] width 52 height 18
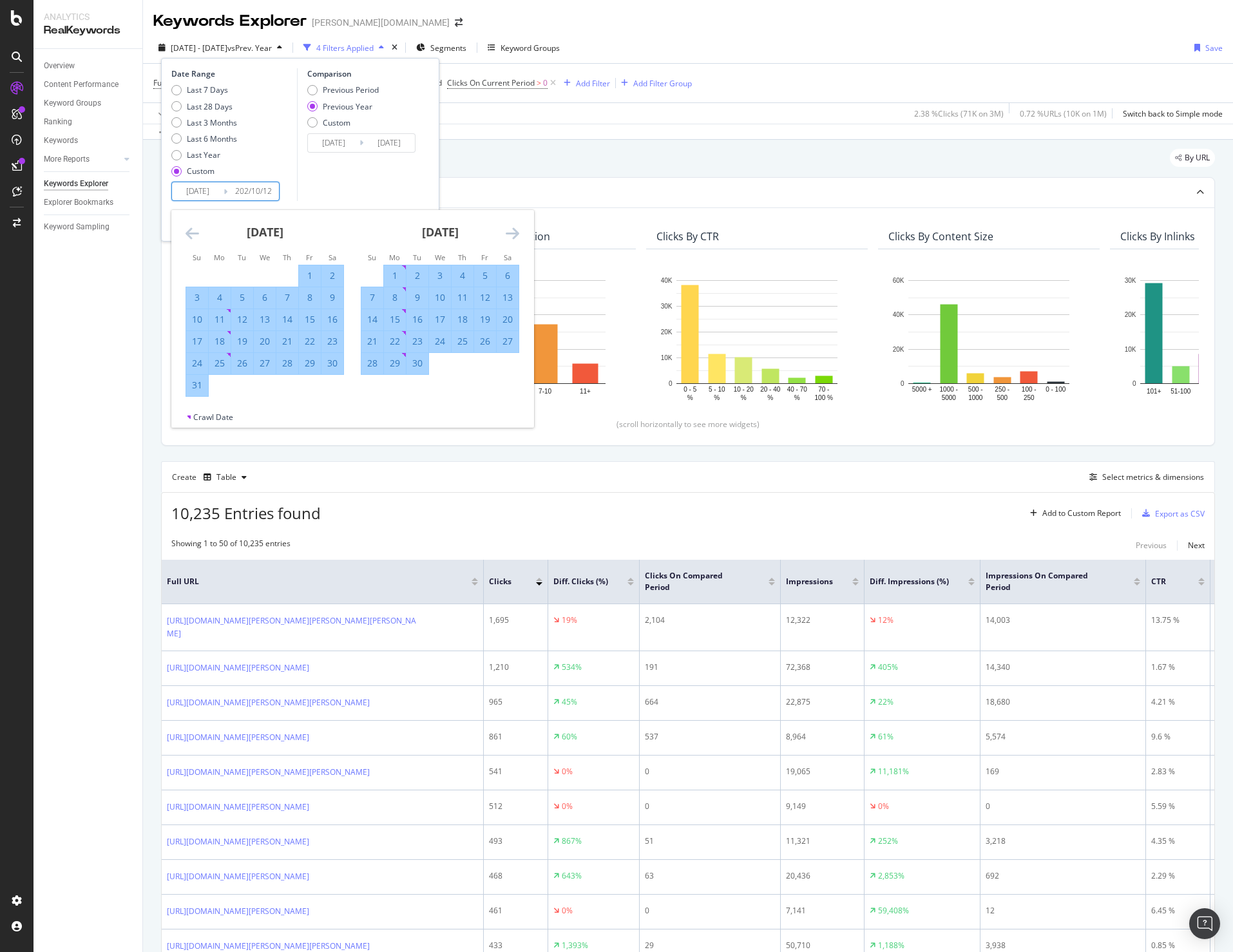
type input "2025/10/12"
type input "2023/10/14"
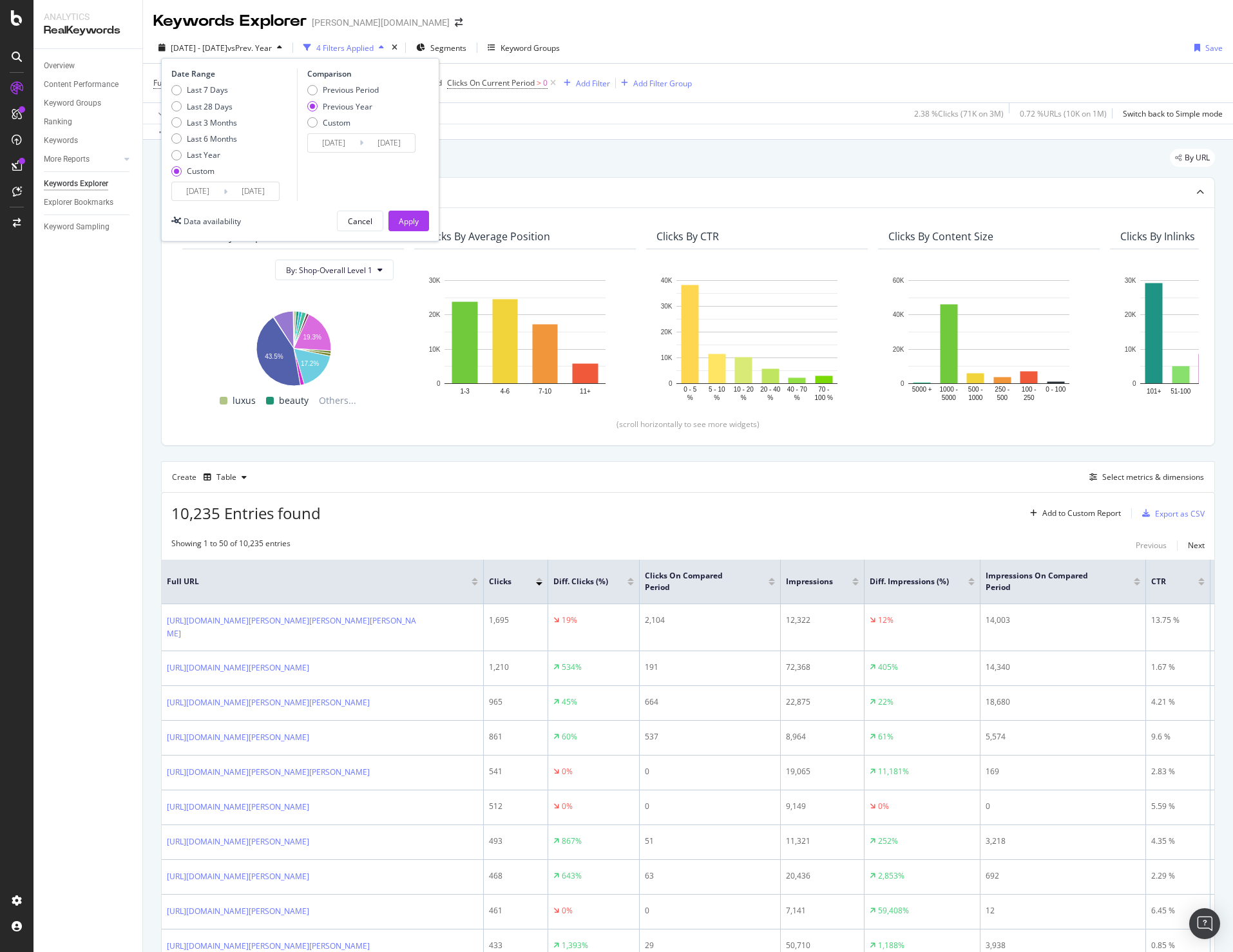
type input "2024/10/12"
click at [339, 176] on div "Comparison Previous Period Previous Year Custom 2023/08/14 Navigate forward to …" at bounding box center [358, 135] width 123 height 133
click at [403, 218] on div "Apply" at bounding box center [409, 221] width 20 height 11
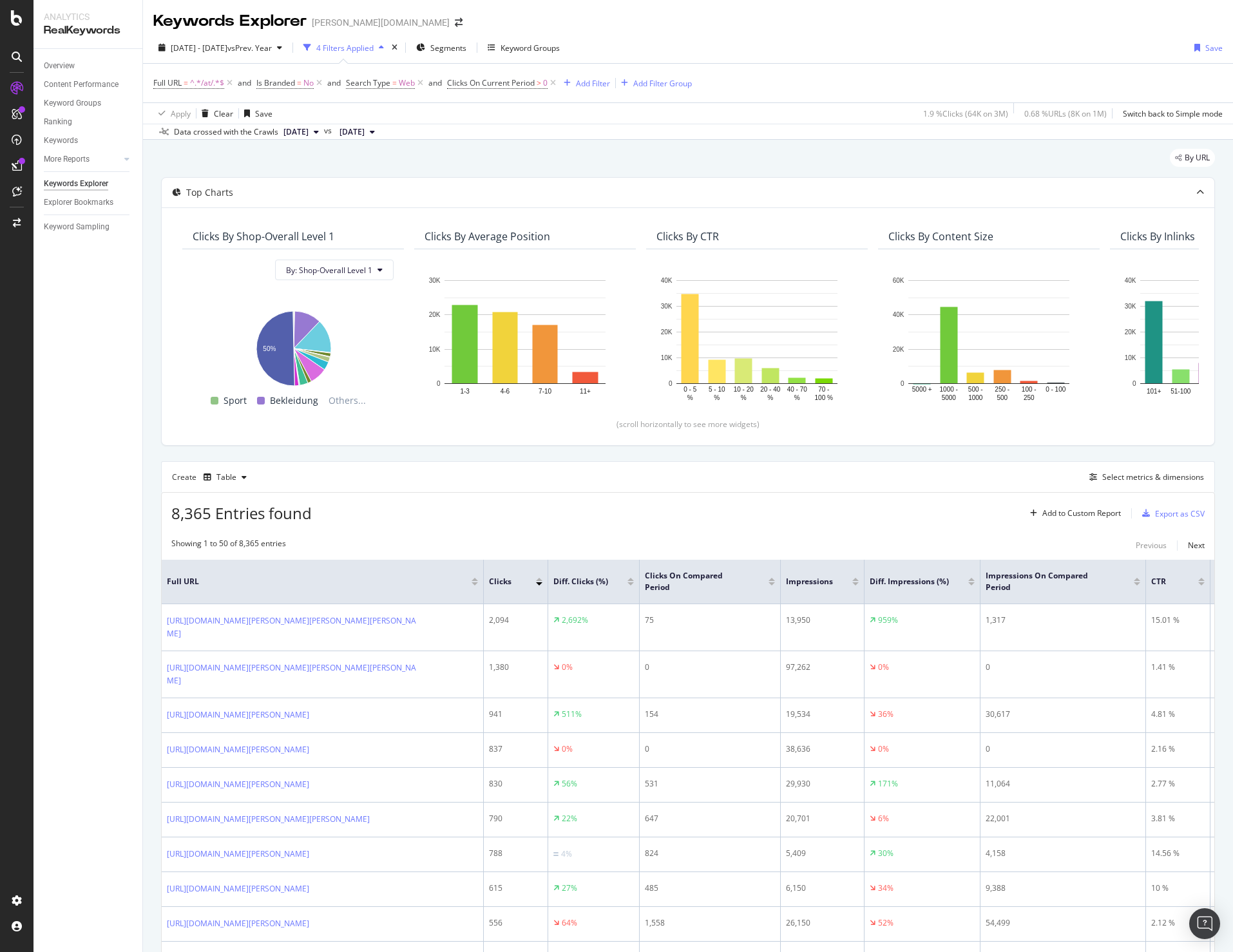
click at [1142, 468] on div "Create Table Select metrics & dimensions" at bounding box center [688, 476] width 1054 height 31
click at [1175, 519] on div "Export as CSV" at bounding box center [1171, 513] width 68 height 19
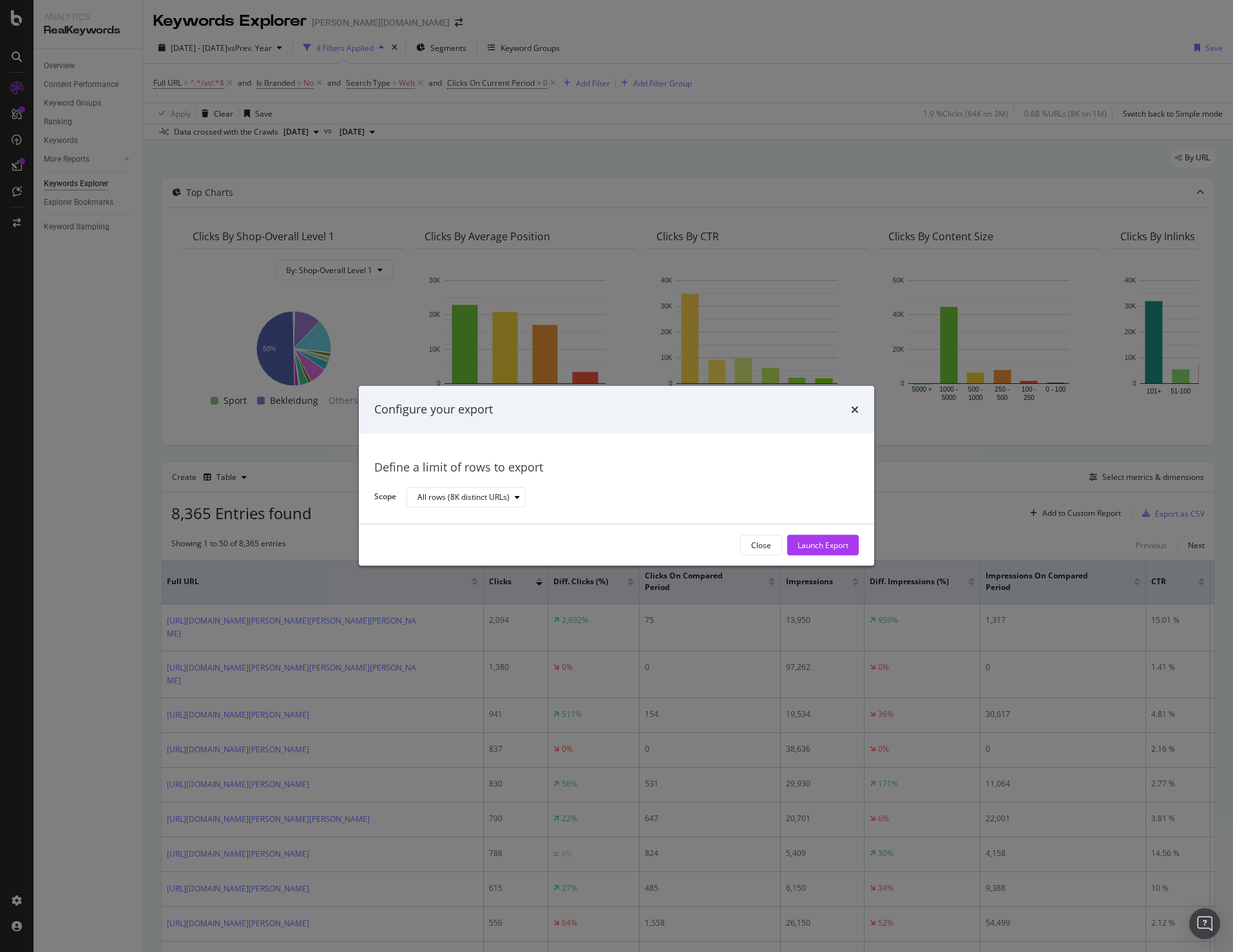
click at [861, 544] on div "Close Launch Export" at bounding box center [616, 545] width 515 height 41
click at [834, 544] on div "Launch Export" at bounding box center [823, 545] width 51 height 11
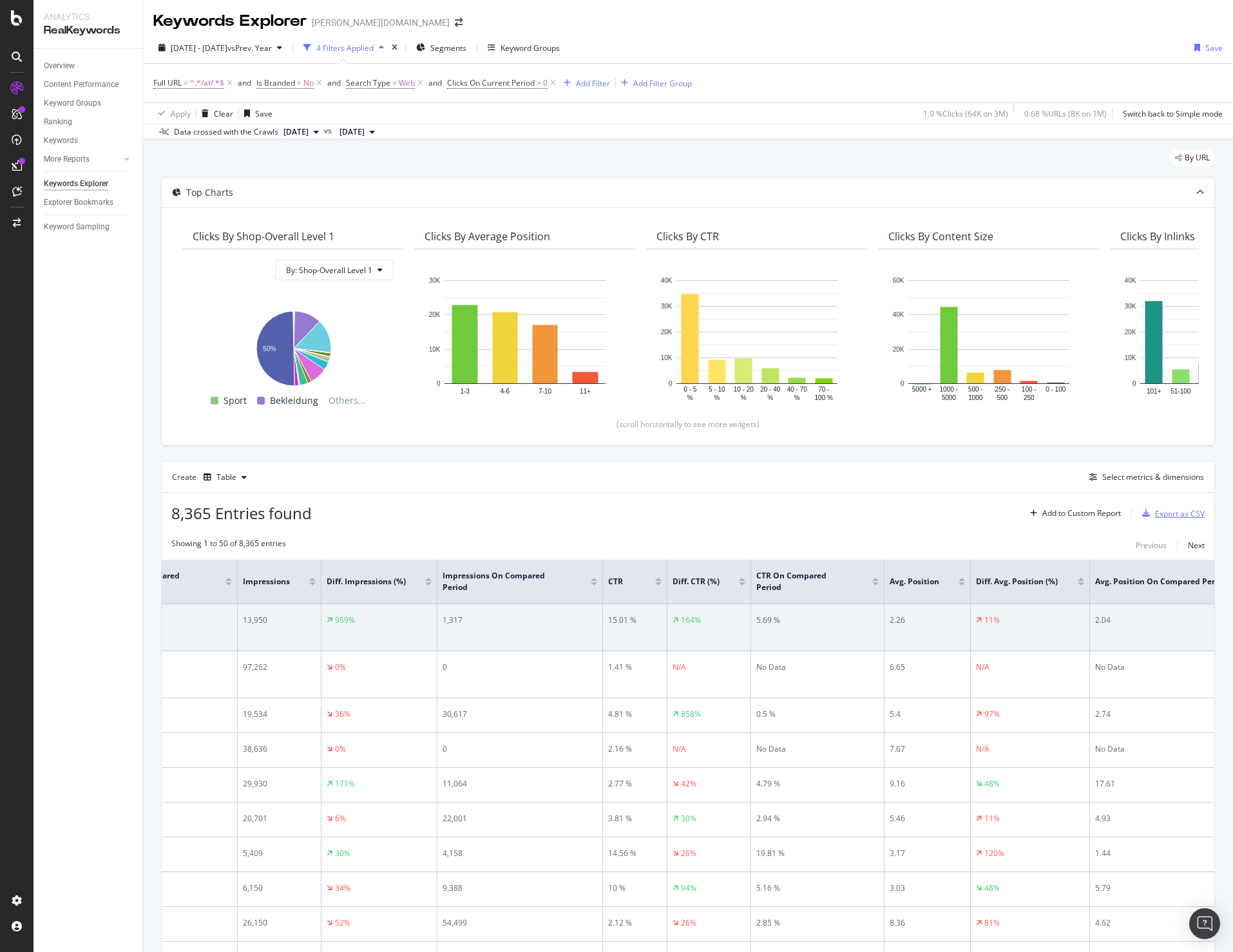
scroll to position [0, 596]
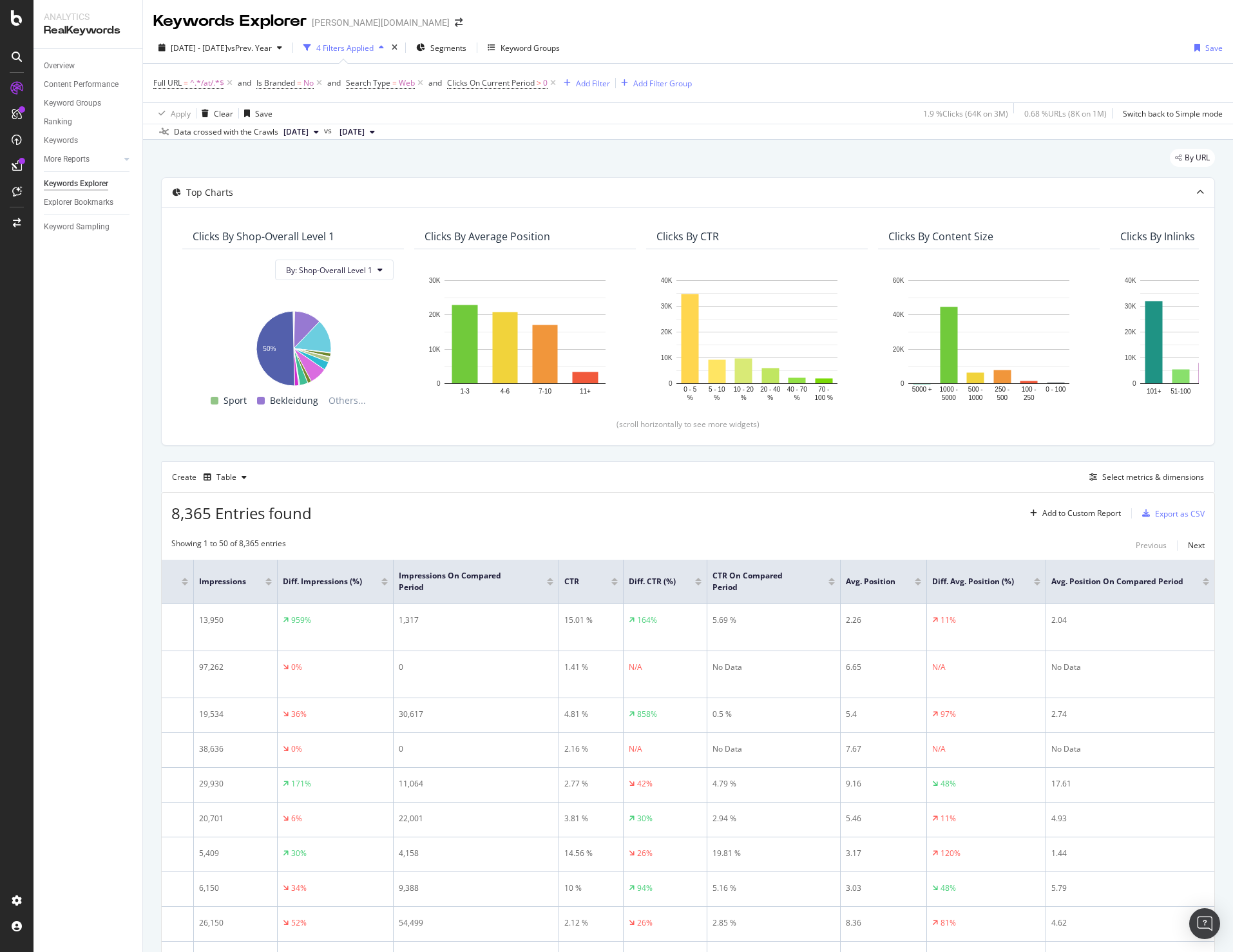
click at [568, 131] on div "Data crossed with the Crawls 2024 Sep. 2nd vs 2023 Sep. 18th" at bounding box center [688, 131] width 1090 height 16
click at [285, 169] on div "By URL" at bounding box center [688, 163] width 1054 height 28
click at [228, 51] on span "2024 Aug. 12th - Oct. 12th" at bounding box center [199, 48] width 56 height 11
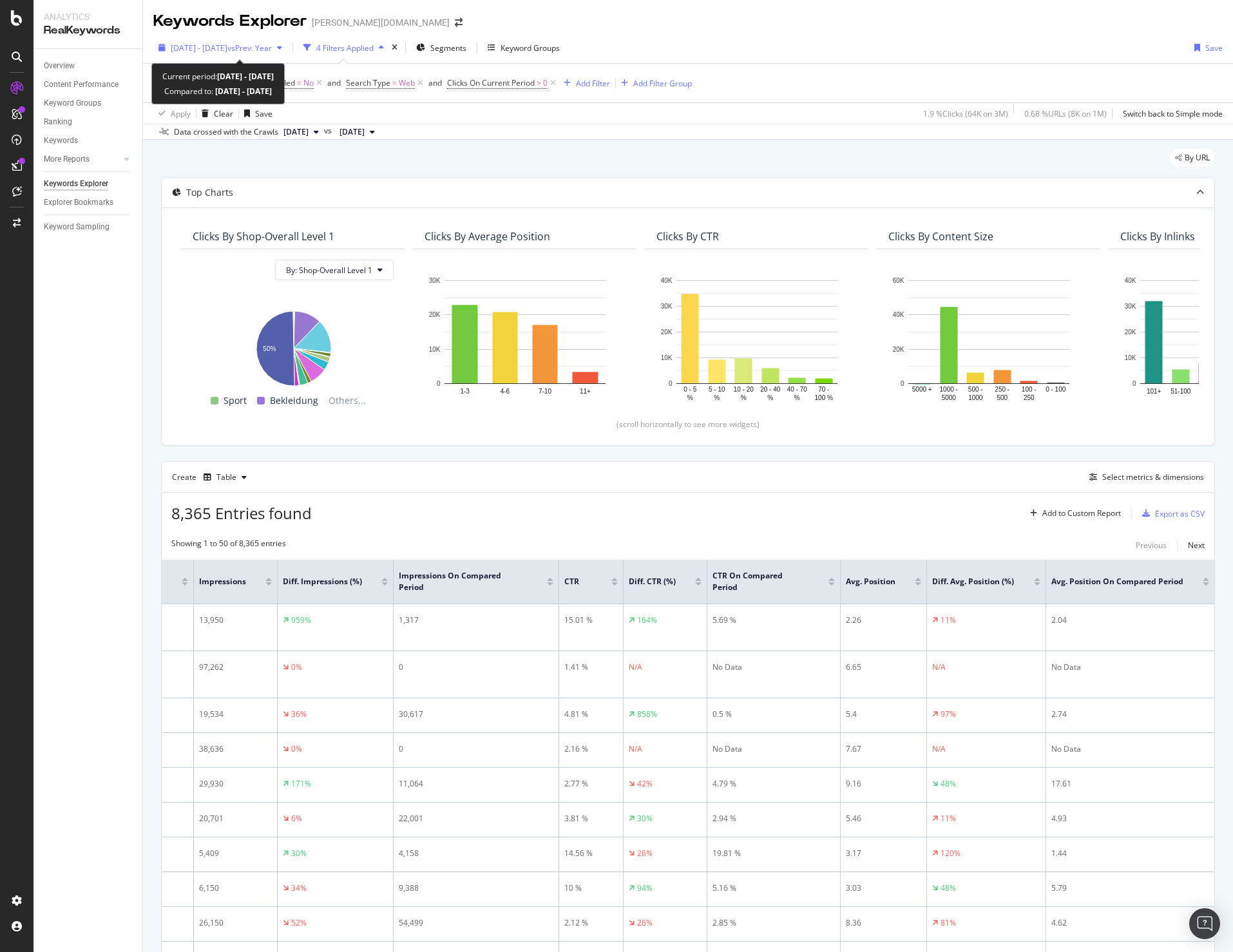
click at [228, 47] on span "2024 Aug. 12th - Oct. 12th" at bounding box center [199, 48] width 56 height 11
click at [625, 135] on div "Data crossed with the Crawls 2024 Sep. 2nd vs 2023 Sep. 18th" at bounding box center [688, 131] width 1090 height 16
click at [213, 38] on div "2024 Aug. 12th - Oct. 12th vs Prev. Year" at bounding box center [220, 47] width 134 height 19
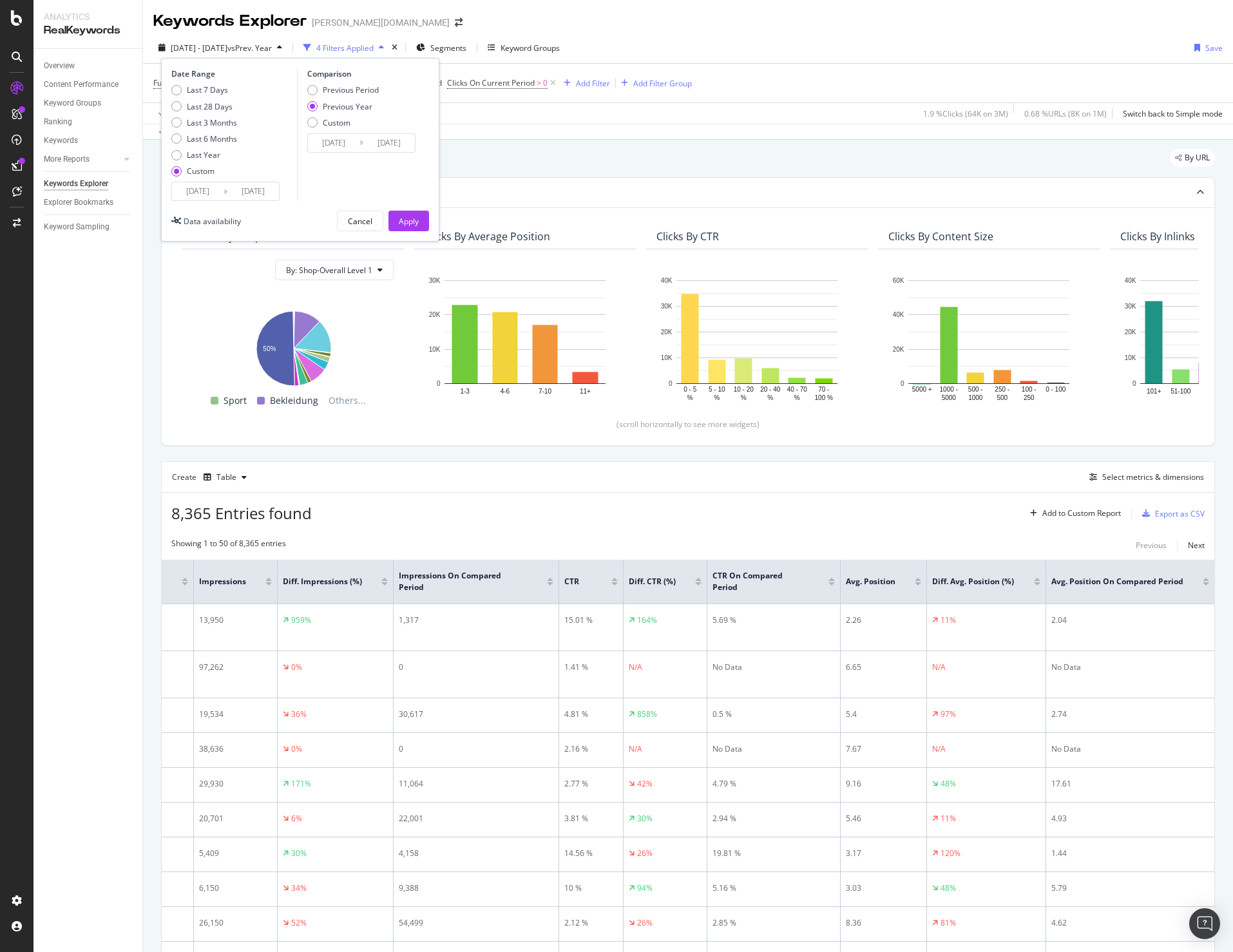
click at [804, 129] on div "Data crossed with the Crawls 2024 Sep. 2nd vs 2023 Sep. 18th" at bounding box center [688, 131] width 1090 height 16
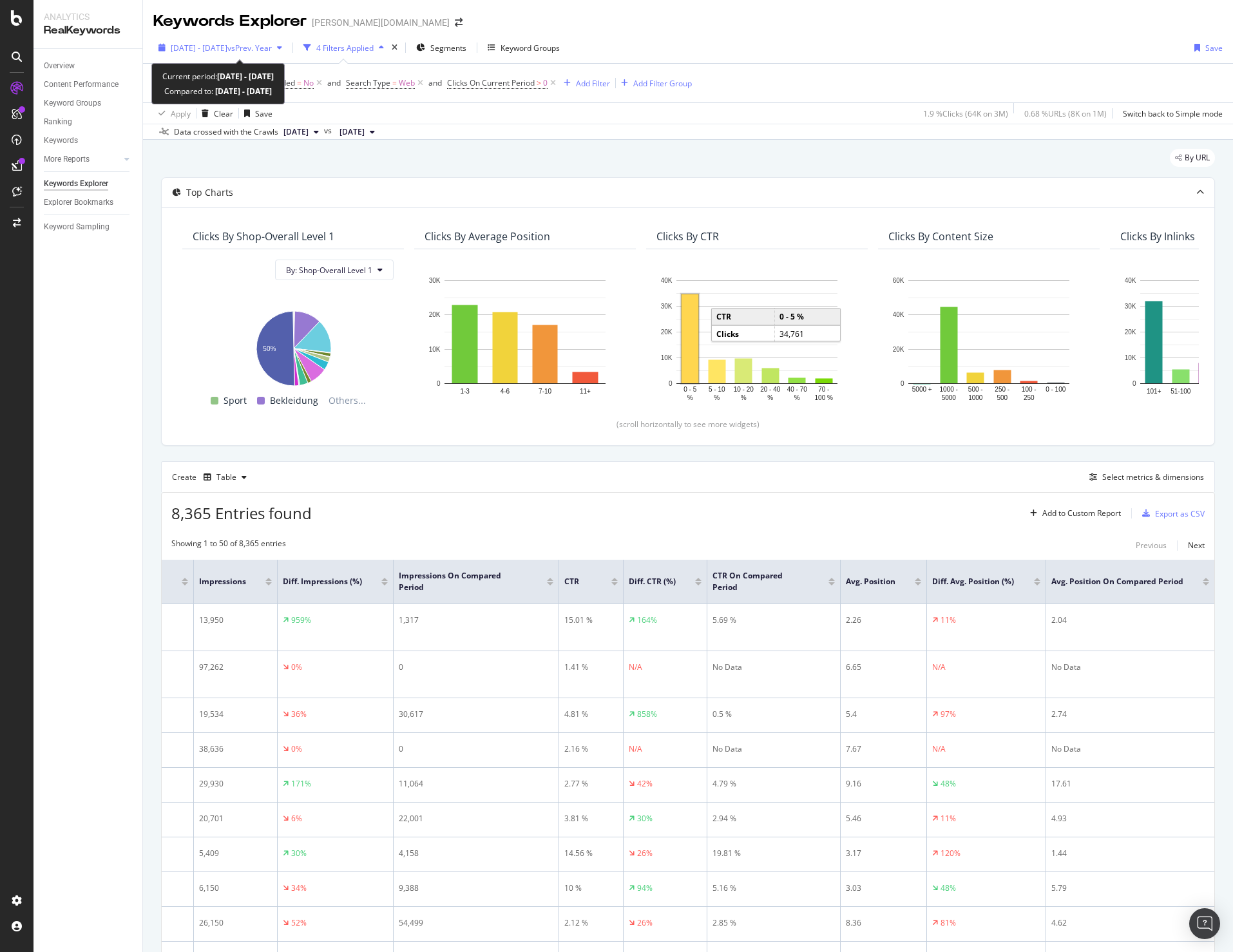
click at [267, 45] on span "vs Prev. Year" at bounding box center [250, 48] width 45 height 11
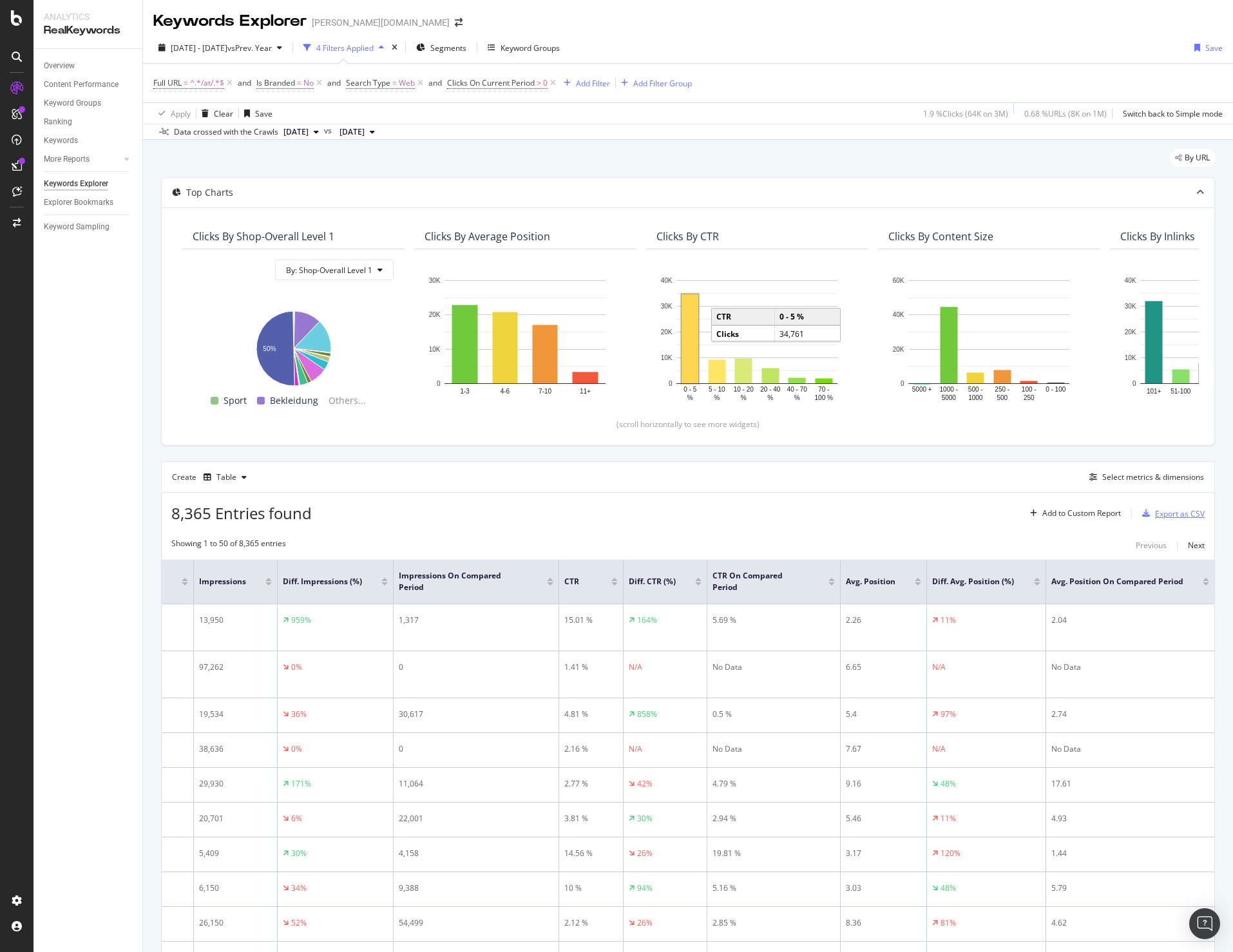
click at [1154, 505] on div "Export as CSV" at bounding box center [1171, 513] width 68 height 19
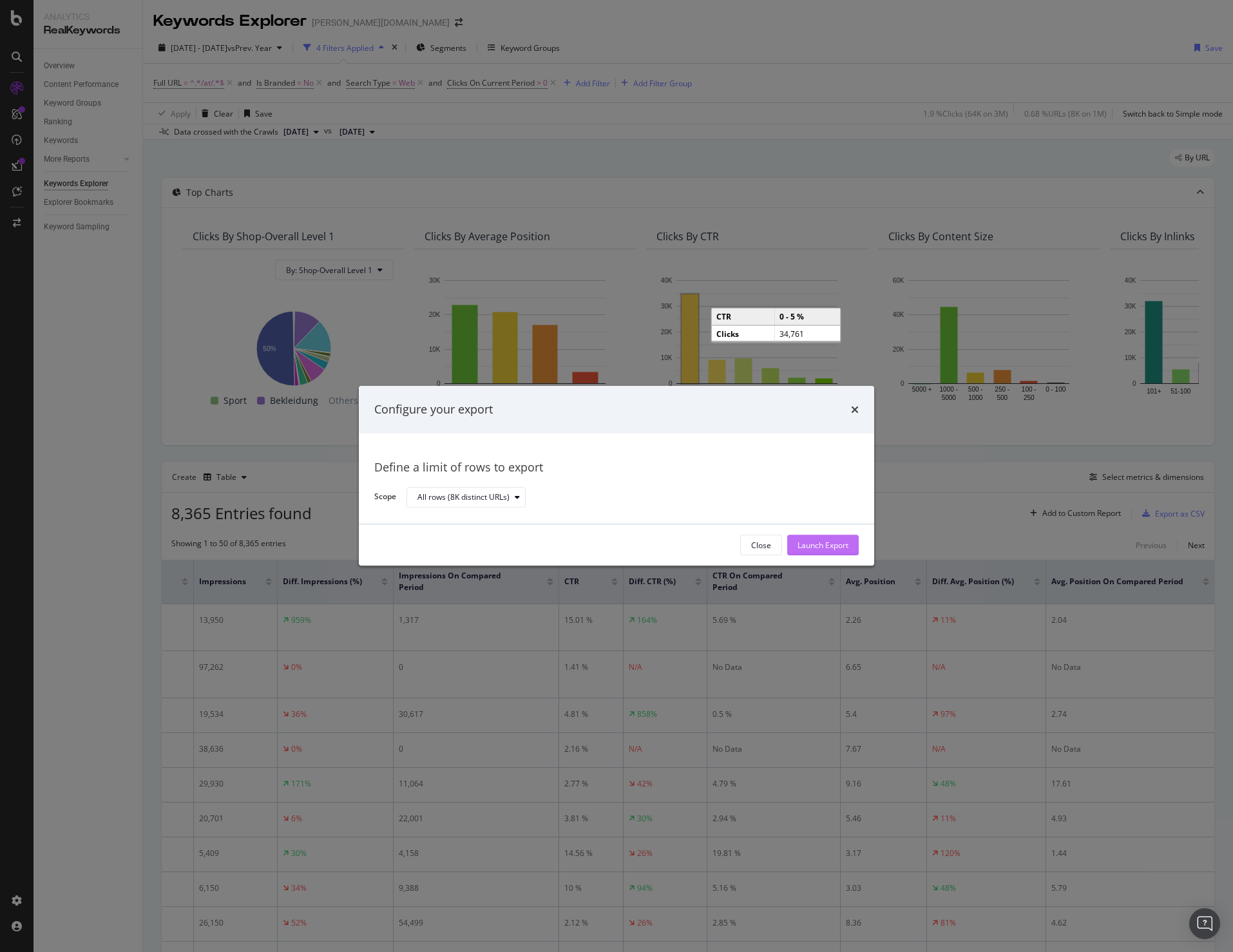
click at [832, 549] on div "Launch Export" at bounding box center [823, 545] width 51 height 11
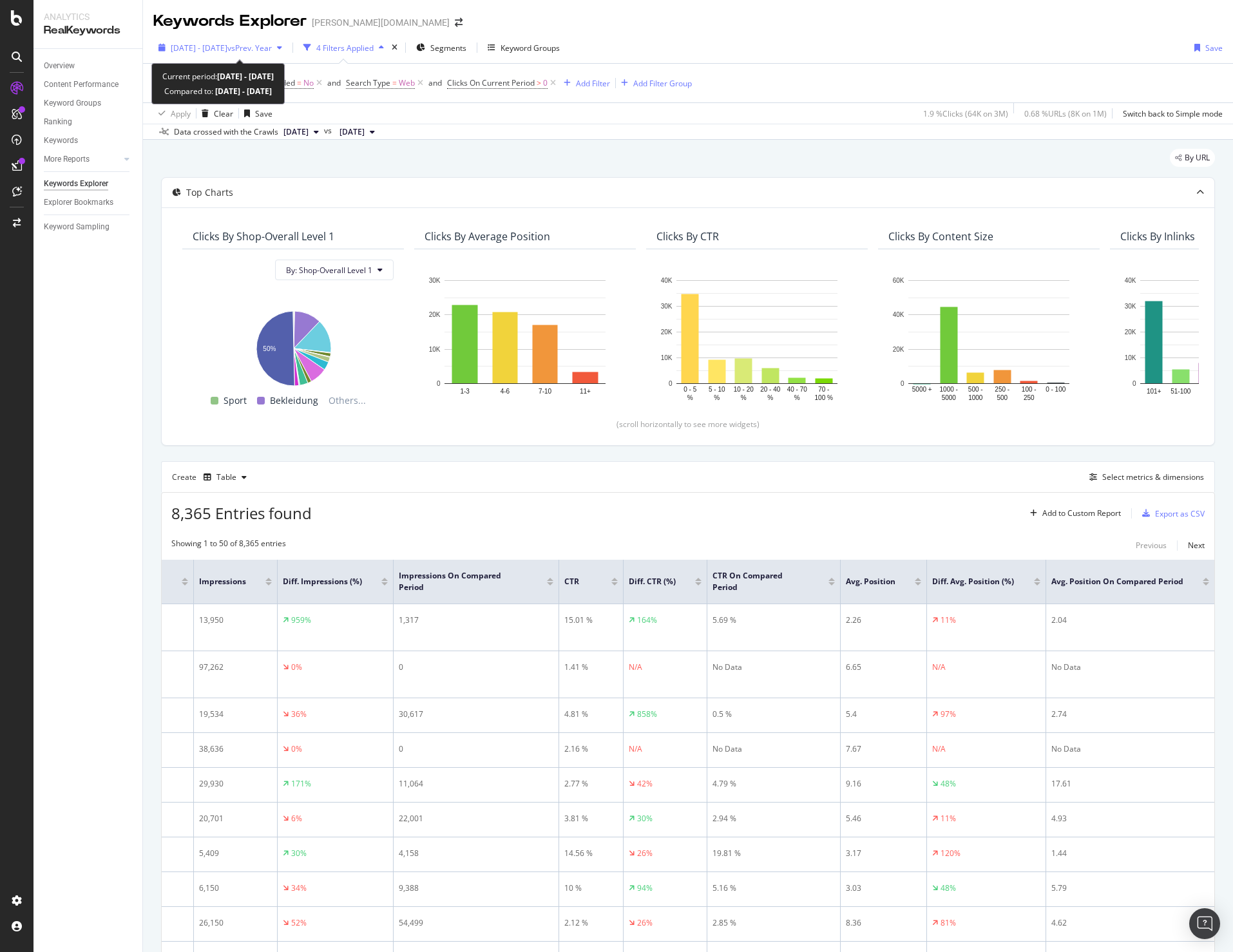
click at [228, 51] on span "2024 Aug. 12th - Oct. 12th" at bounding box center [199, 48] width 56 height 11
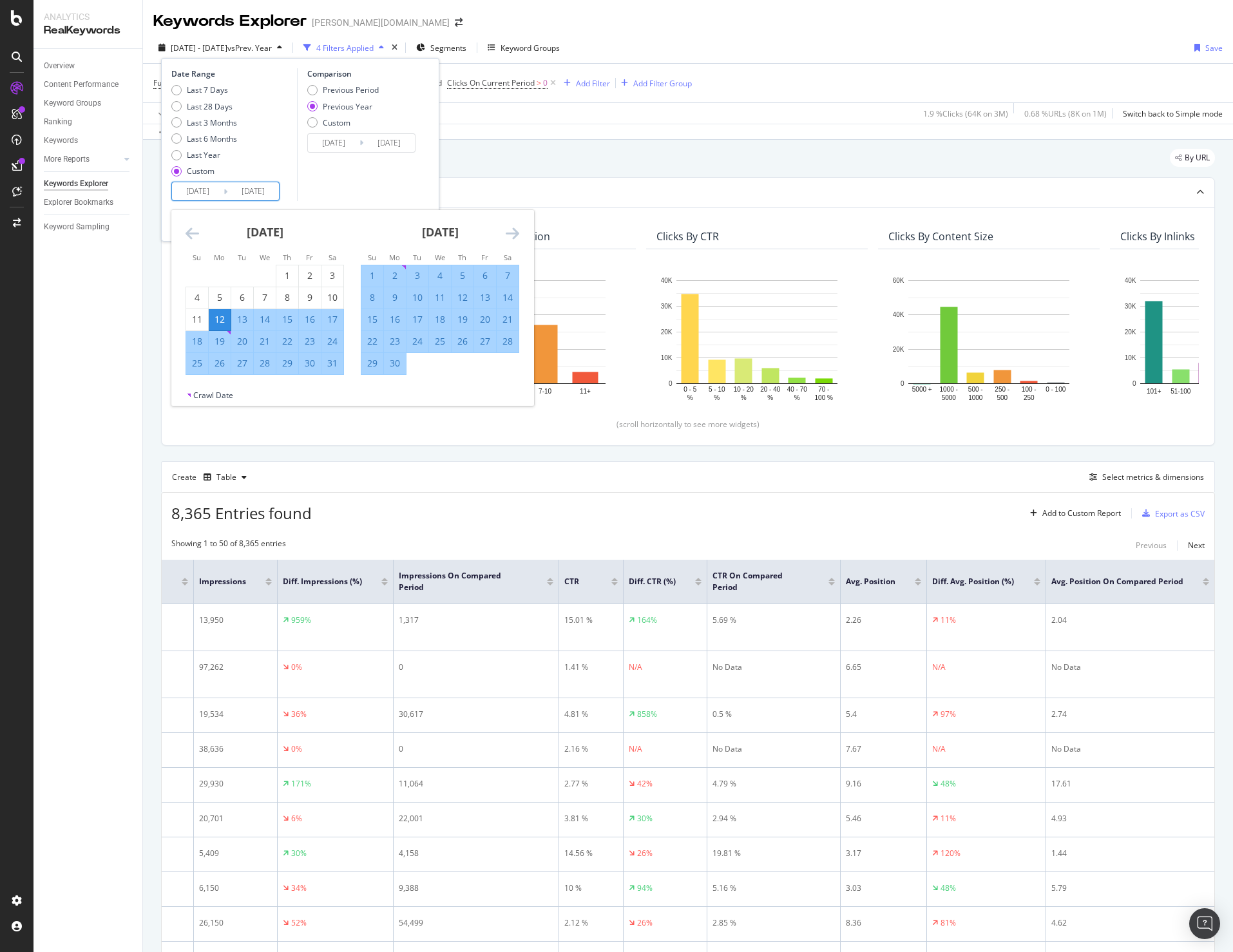
click at [194, 191] on input "2024/08/12" at bounding box center [198, 191] width 52 height 18
type input "2024/08/12"
type input "2025/08/12"
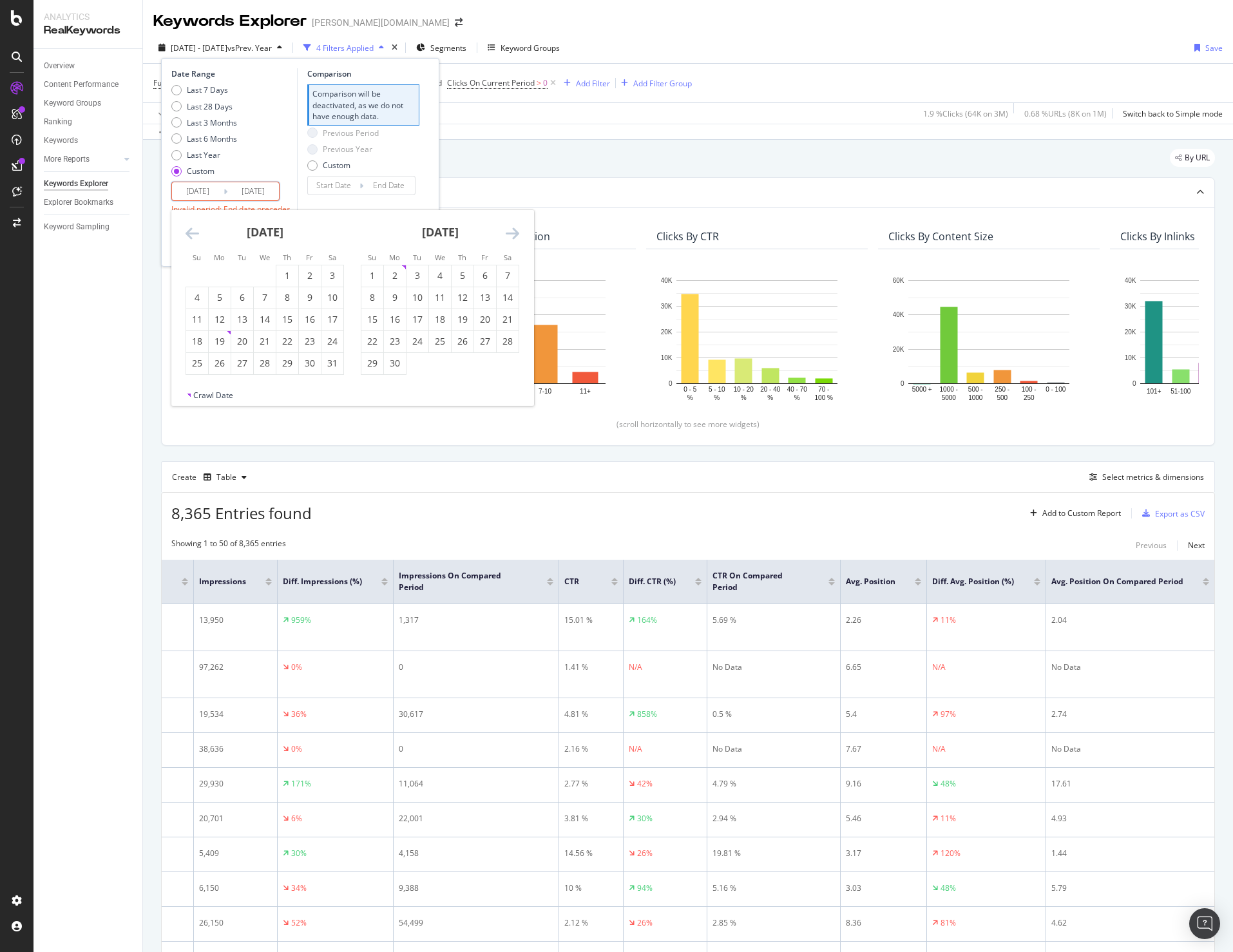
click at [253, 191] on input "2024/10/12" at bounding box center [253, 191] width 52 height 18
type input "2024/10/12"
type input "2025/06/11"
type input "2025/08/11"
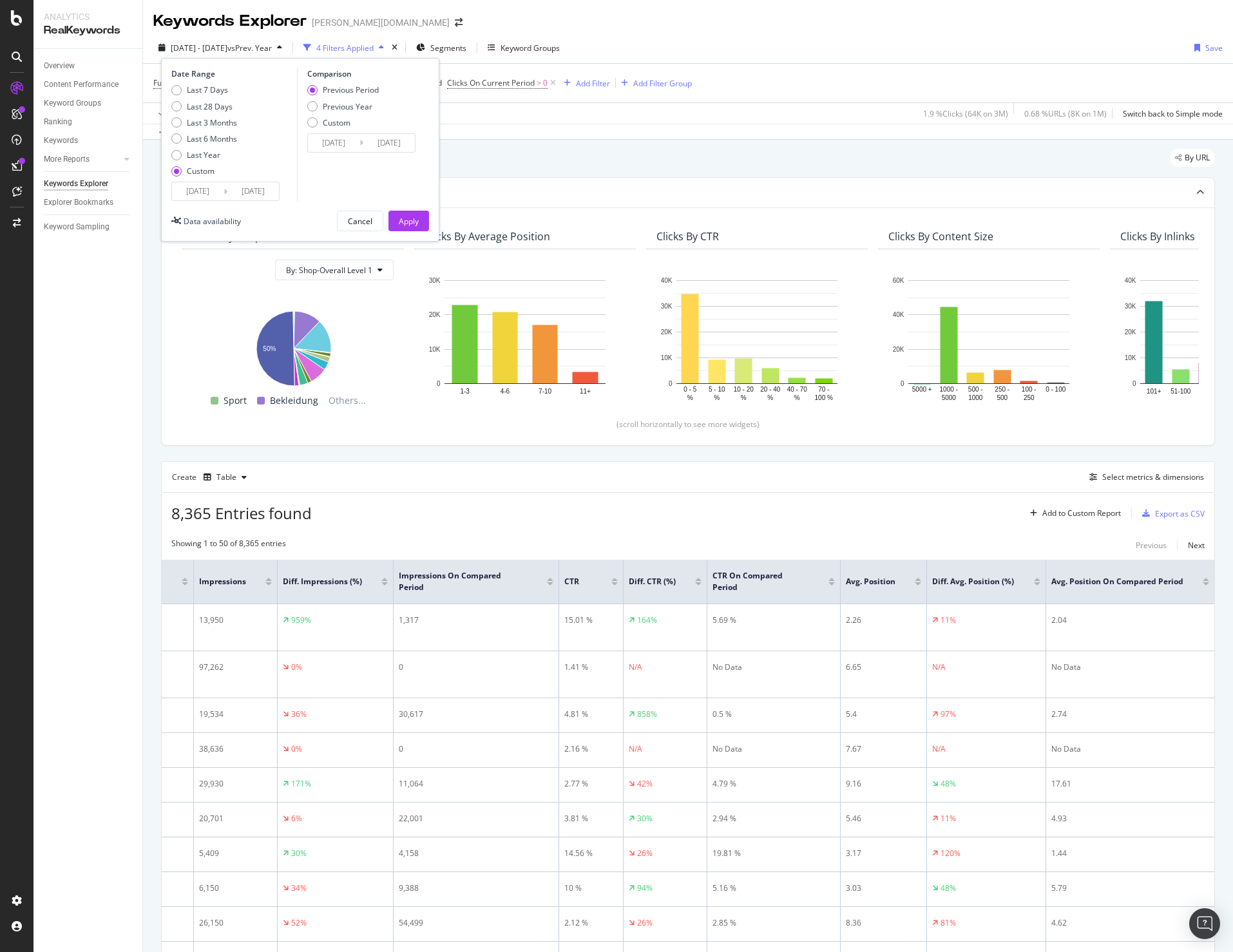
type input "2025/10/12"
click at [311, 197] on div "Comparison Previous Period Previous Year Custom 2025/06/11 Navigate forward to …" at bounding box center [358, 135] width 123 height 133
click at [358, 106] on div "Previous Year" at bounding box center [348, 106] width 50 height 11
type input "2024/08/13"
type input "2024/10/13"
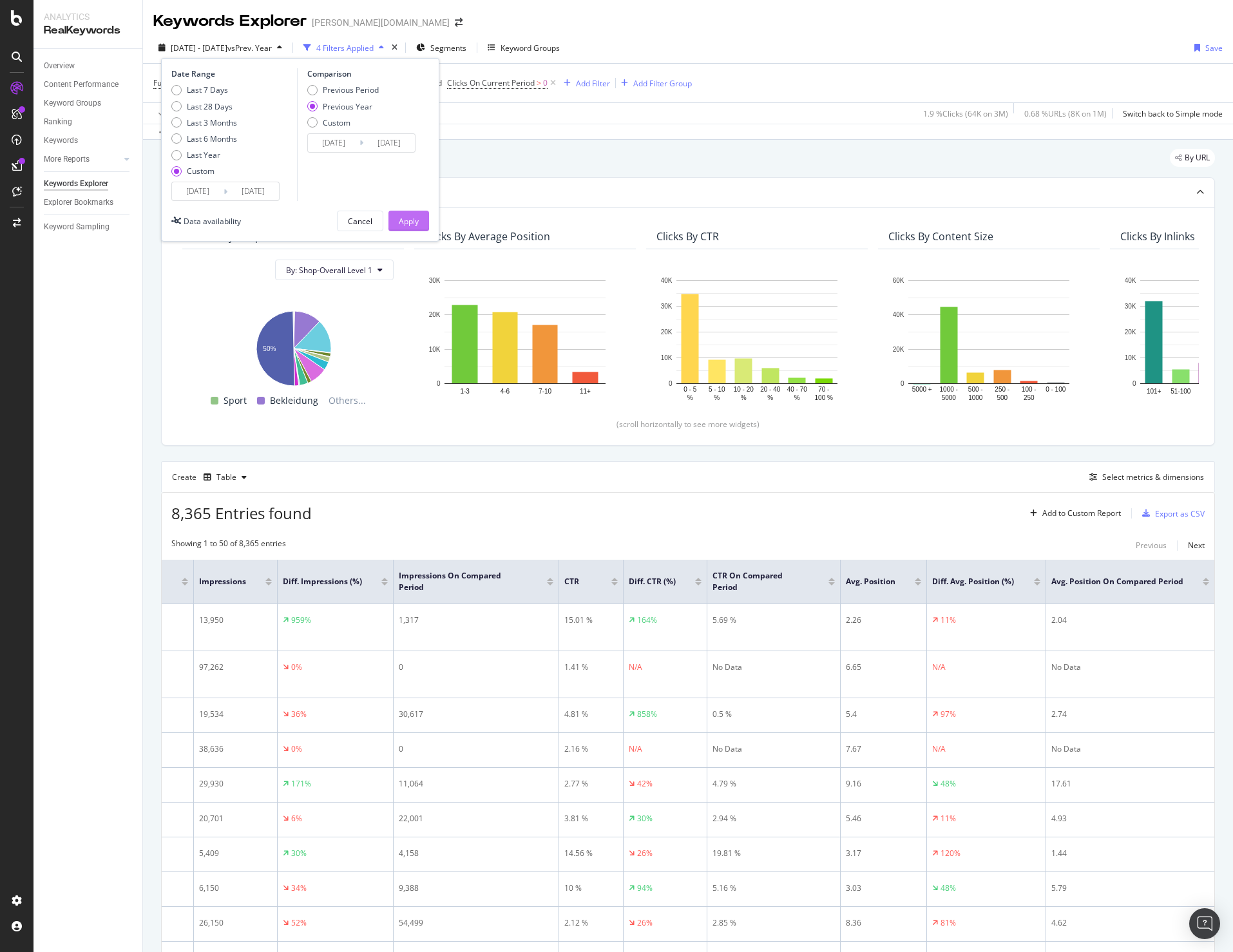
click at [411, 222] on div "Apply" at bounding box center [409, 221] width 20 height 11
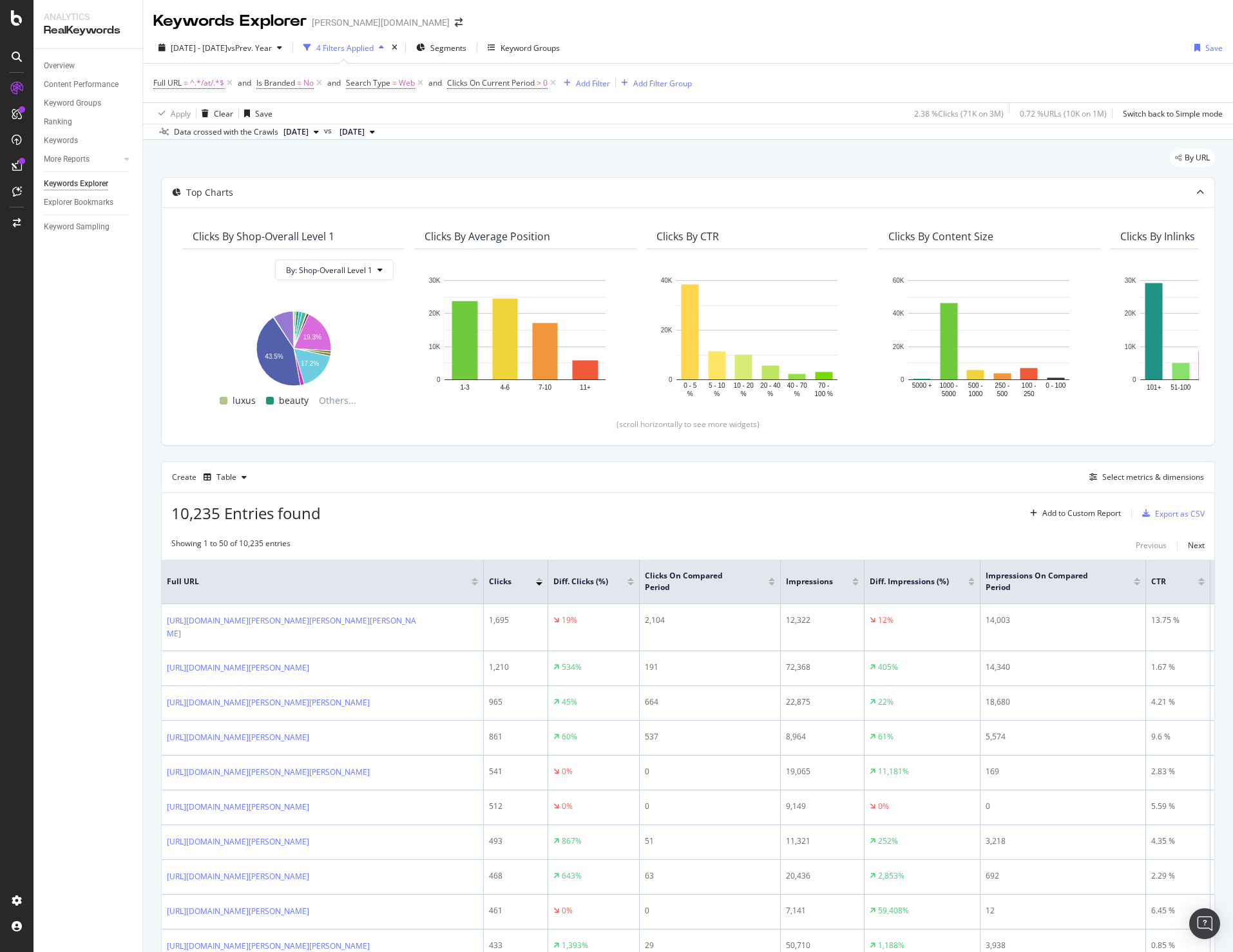
click at [1031, 133] on div "Data crossed with the Crawls 2025 Oct. 6th vs 2024 Sep. 2nd" at bounding box center [688, 131] width 1090 height 16
click at [1167, 507] on div "Export as CSV" at bounding box center [1171, 513] width 68 height 19
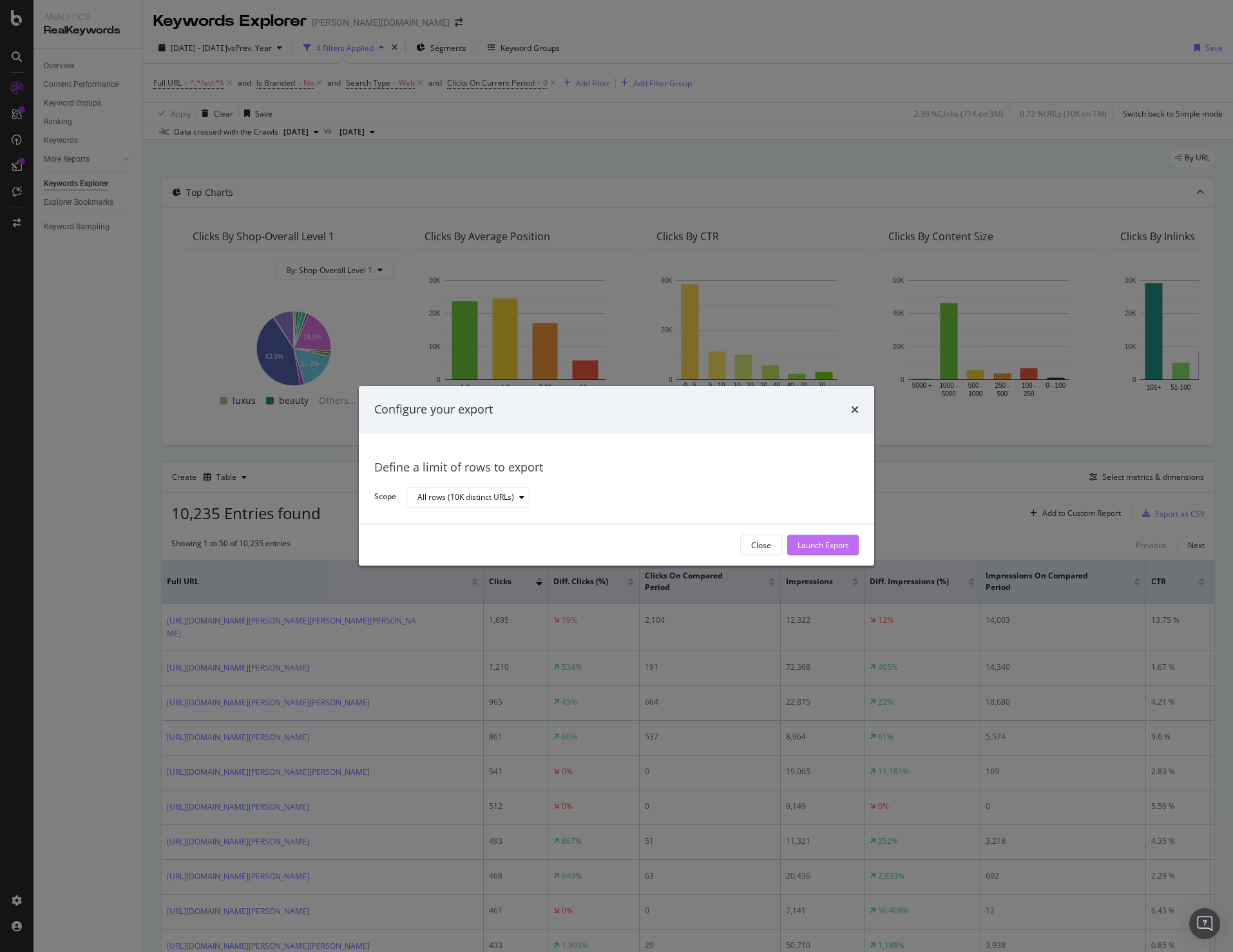
click at [834, 541] on div "Launch Export" at bounding box center [823, 545] width 51 height 11
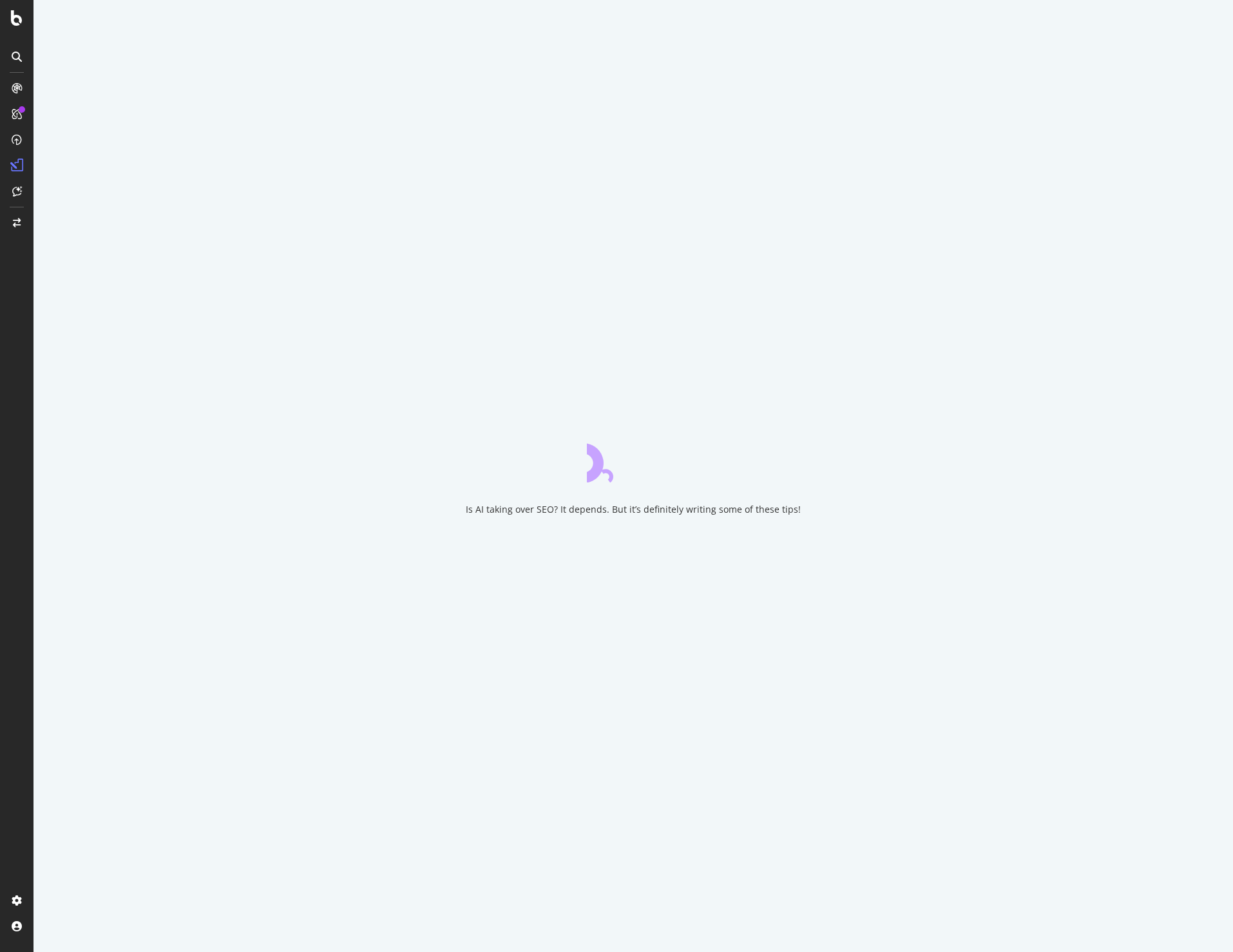
click at [838, 60] on div "Is AI taking over SEO? It depends. But it’s definitely writing some of these ti…" at bounding box center [633, 476] width 1200 height 952
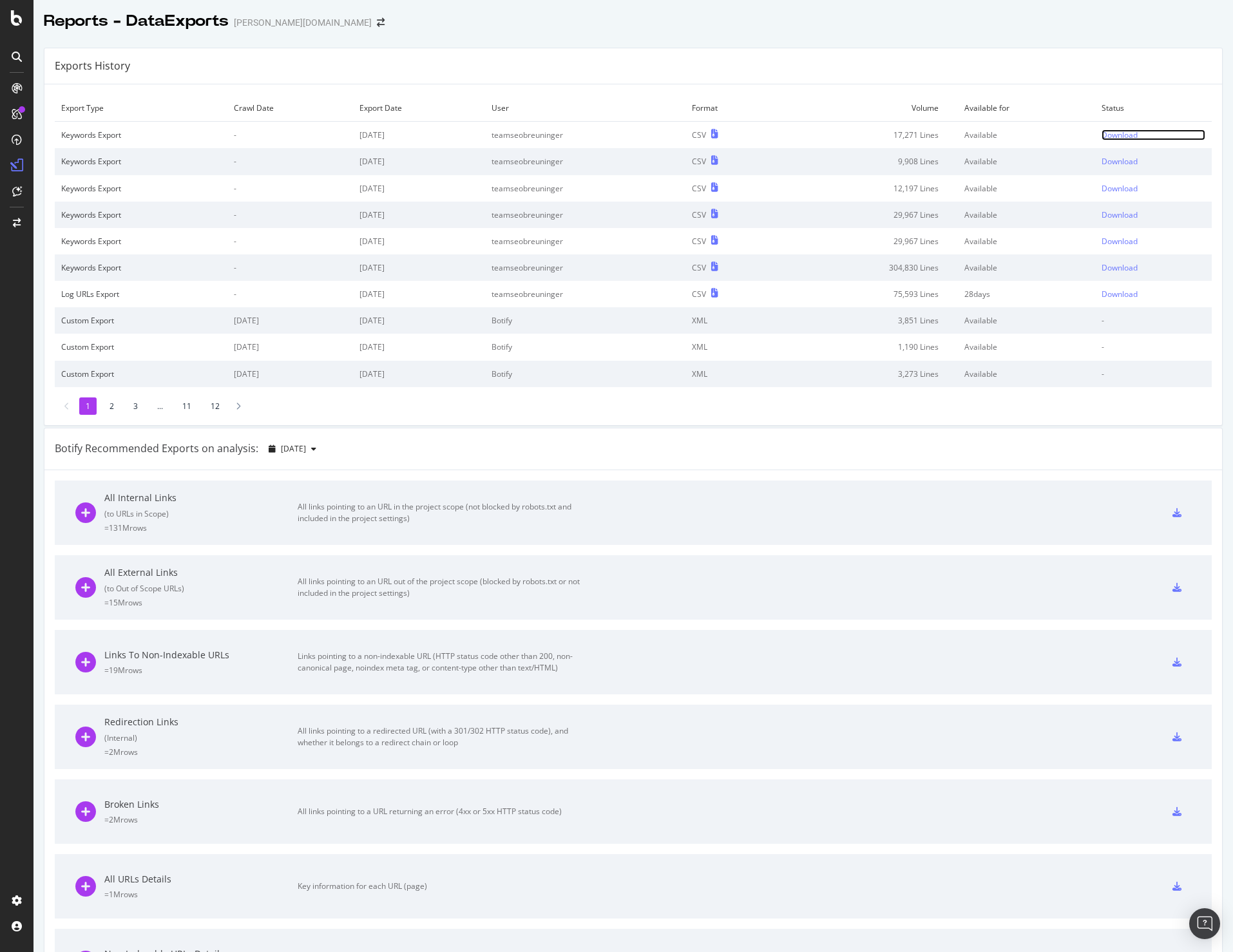
click at [1102, 131] on div "Download" at bounding box center [1119, 135] width 36 height 11
click at [806, 37] on div at bounding box center [633, 35] width 1200 height 5
click at [1057, 79] on div "Exports History" at bounding box center [633, 66] width 1177 height 36
click at [853, 58] on div "Exports History" at bounding box center [633, 66] width 1177 height 36
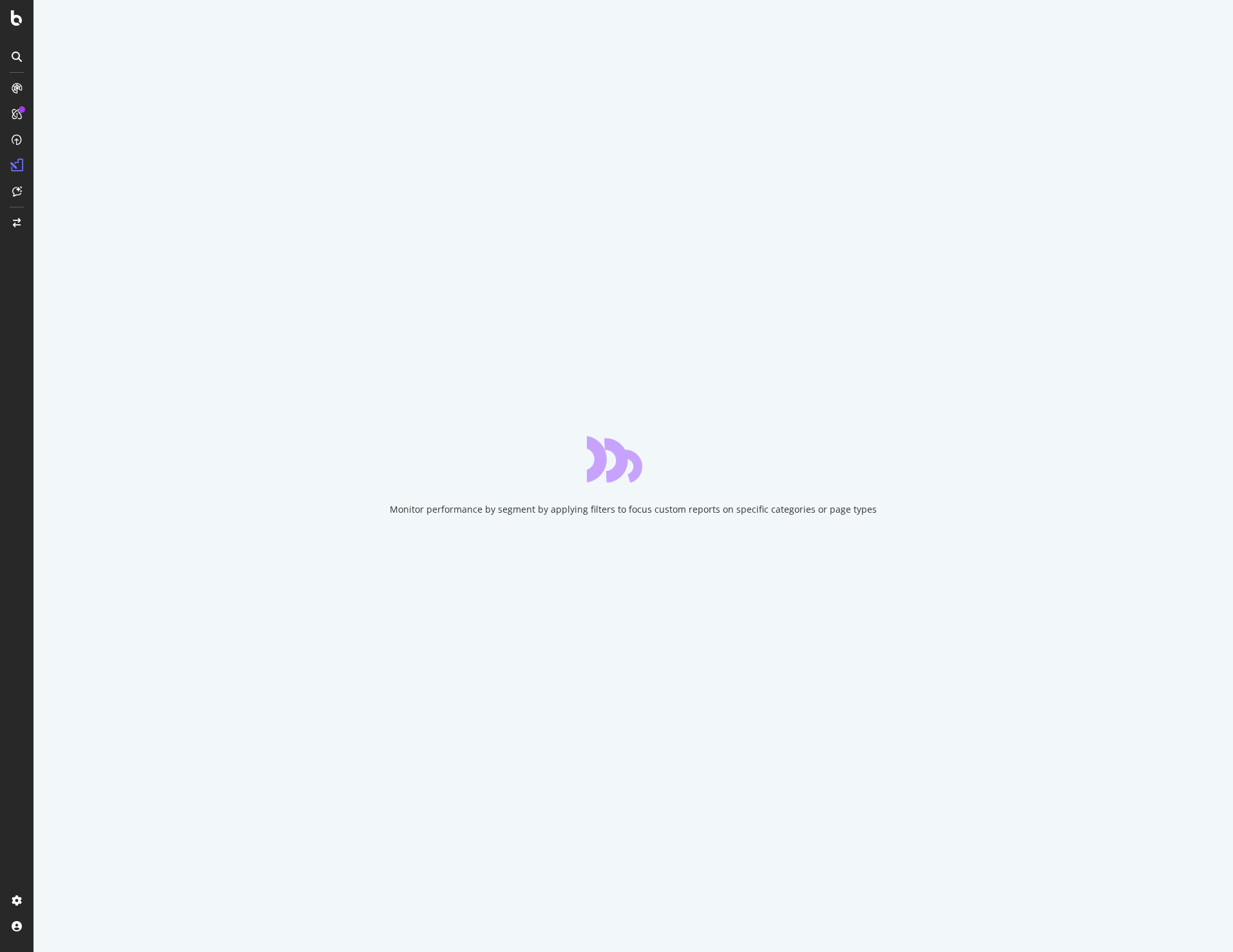
click at [926, 72] on div "Monitor performance by segment by applying filters to focus custom reports on s…" at bounding box center [633, 476] width 1200 height 952
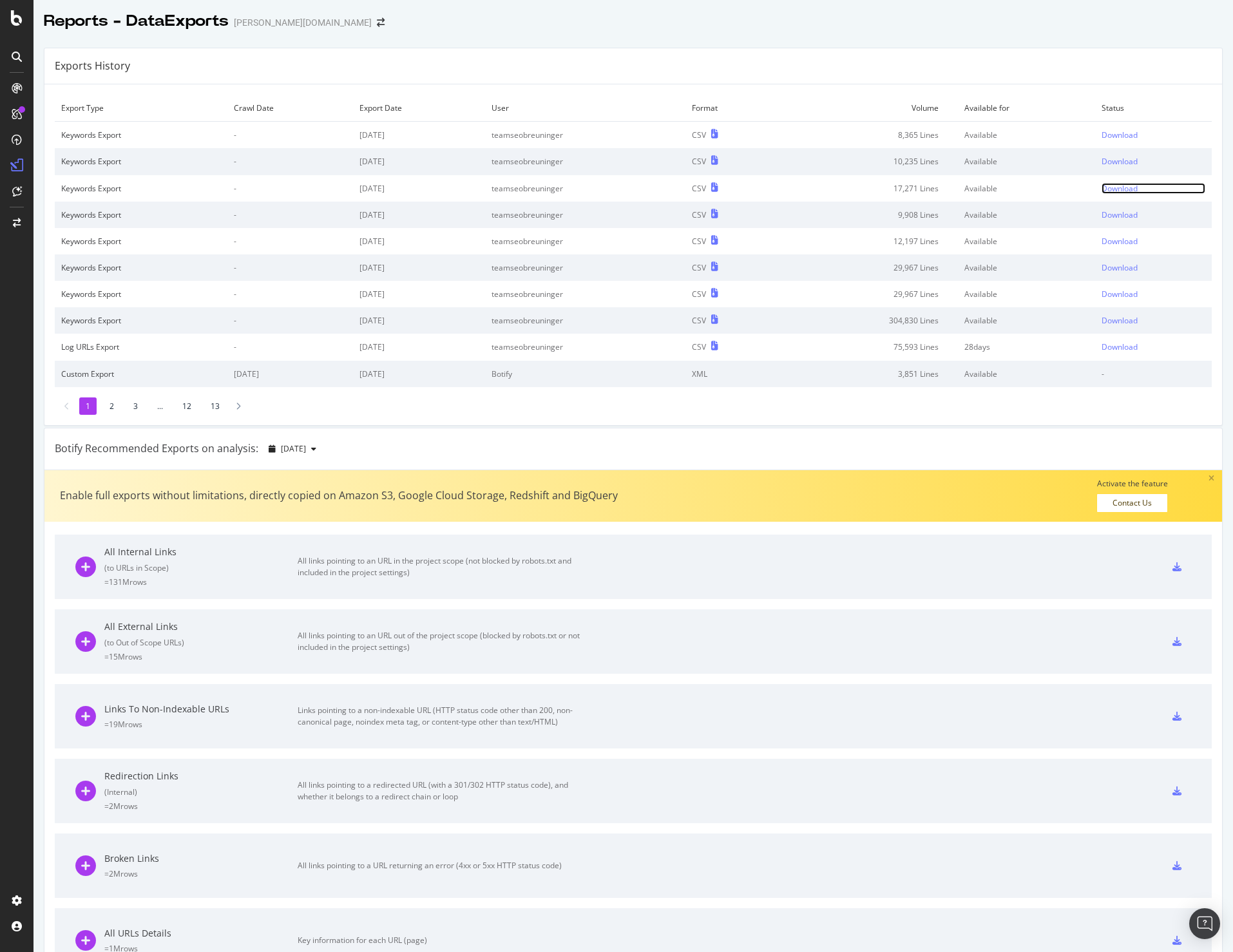
click at [1112, 188] on div "Download" at bounding box center [1119, 188] width 36 height 11
click at [172, 620] on div "All External Links" at bounding box center [201, 627] width 193 height 13
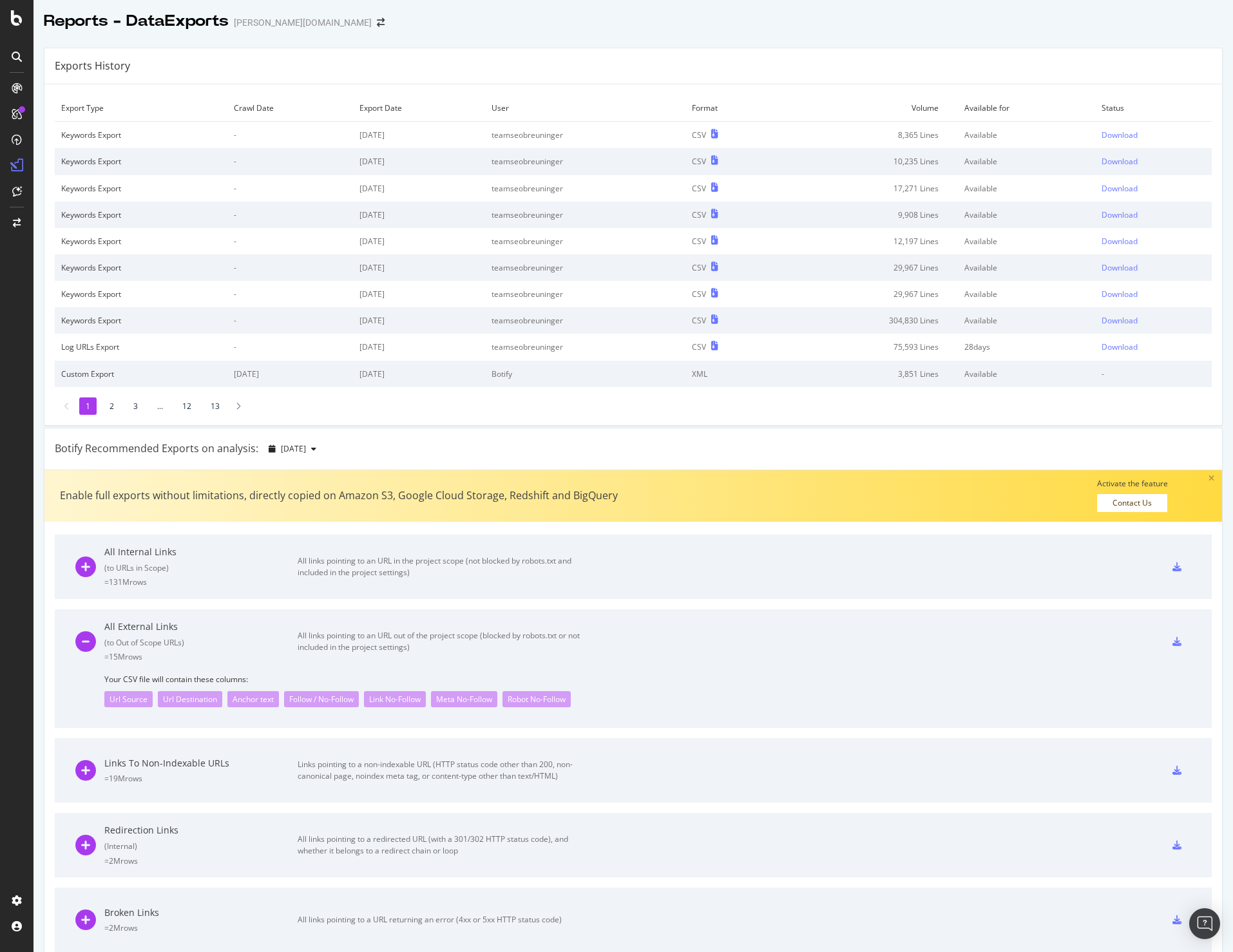
click at [816, 43] on div "Exports History Export Type Crawl Date Export Date User Format Volume Available…" at bounding box center [633, 735] width 1200 height 1396
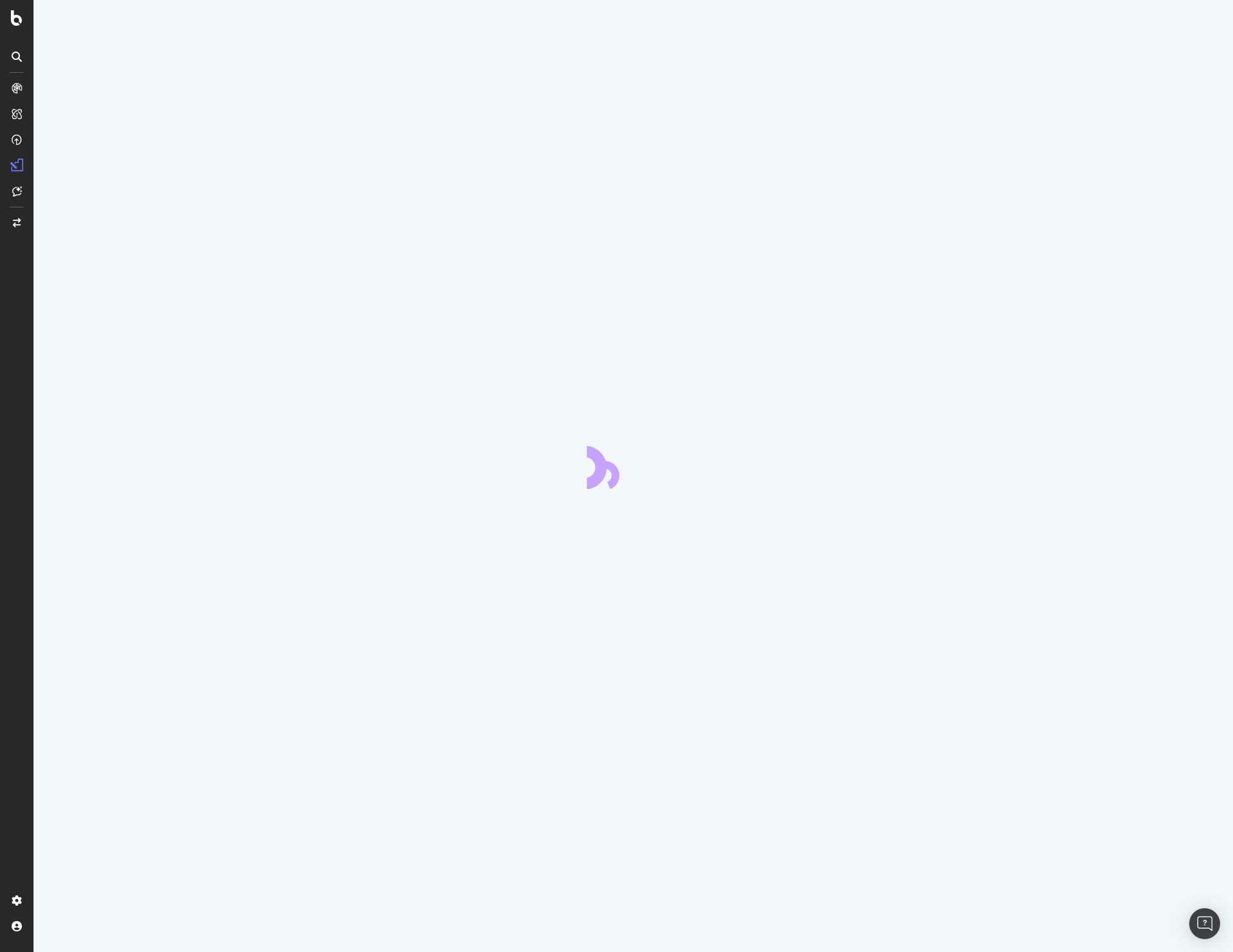
click at [822, 43] on div at bounding box center [633, 476] width 1200 height 952
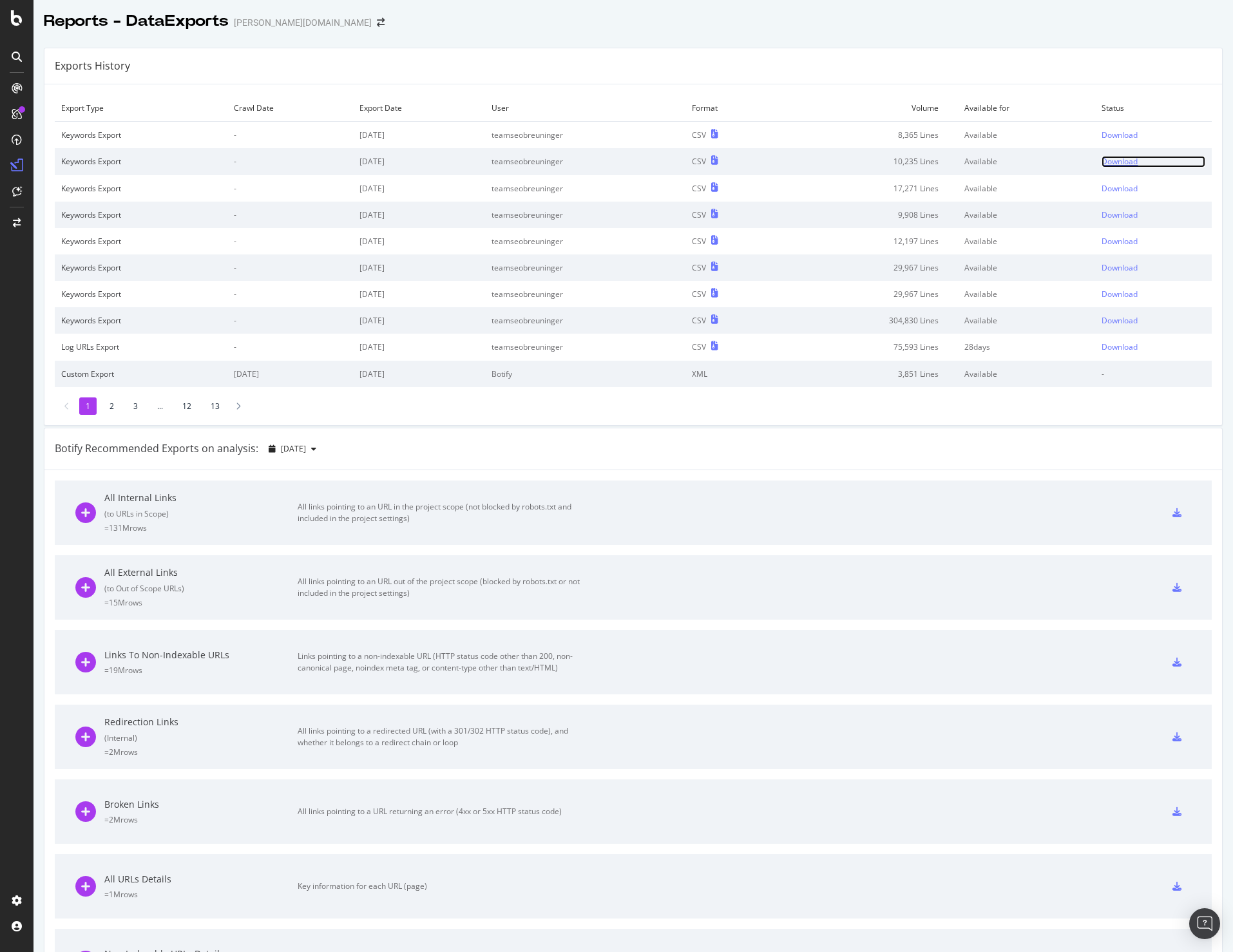
click at [1105, 166] on div "Download" at bounding box center [1119, 161] width 36 height 11
